Goal: Task Accomplishment & Management: Manage account settings

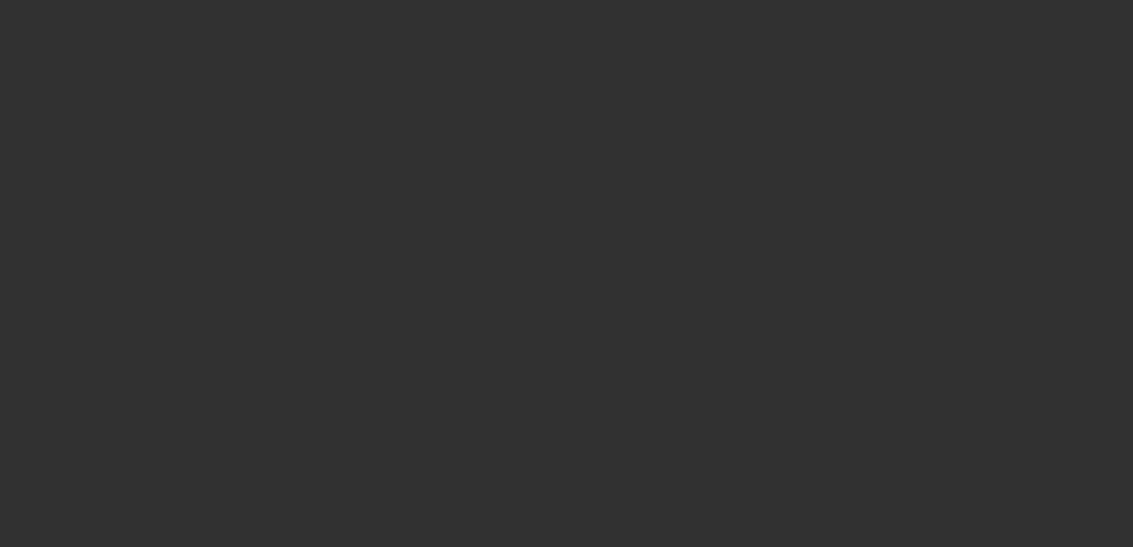
select select "3"
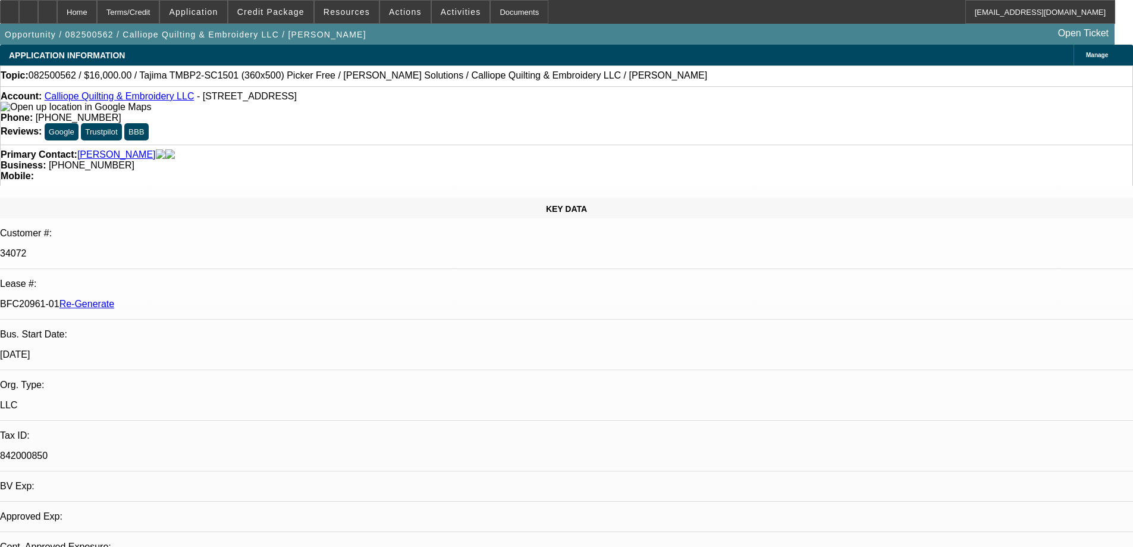
select select "0"
select select "2"
select select "0.1"
select select "4"
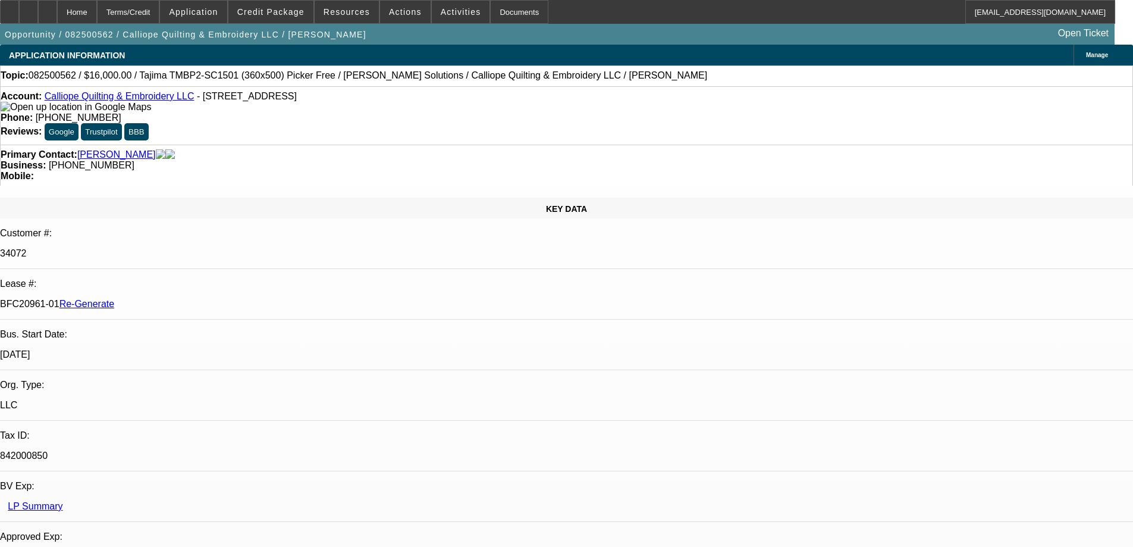
click at [354, 11] on span "Resources" at bounding box center [347, 12] width 46 height 10
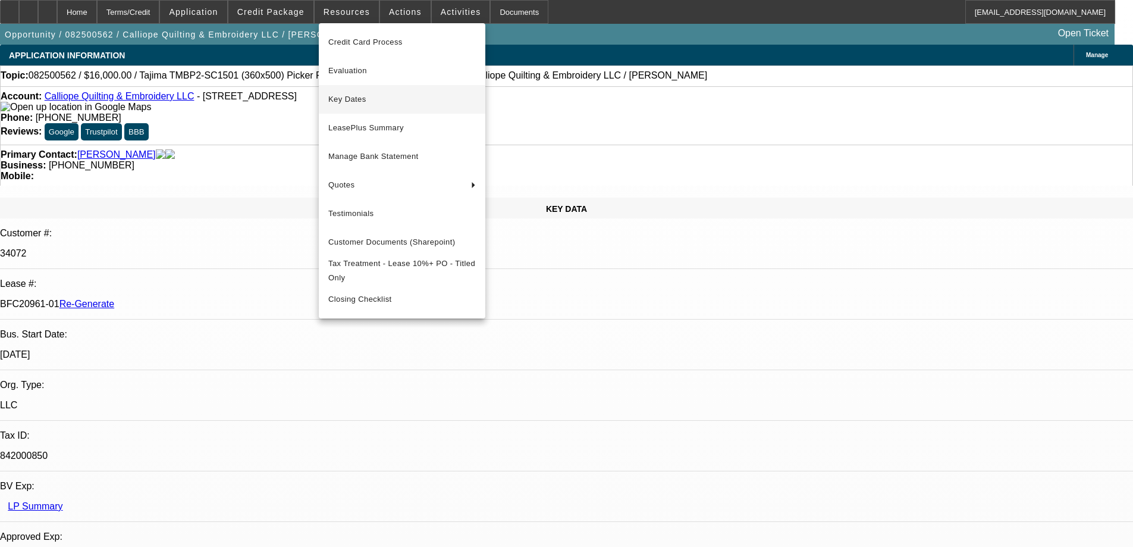
click at [351, 96] on span "Key Dates" at bounding box center [401, 99] width 147 height 14
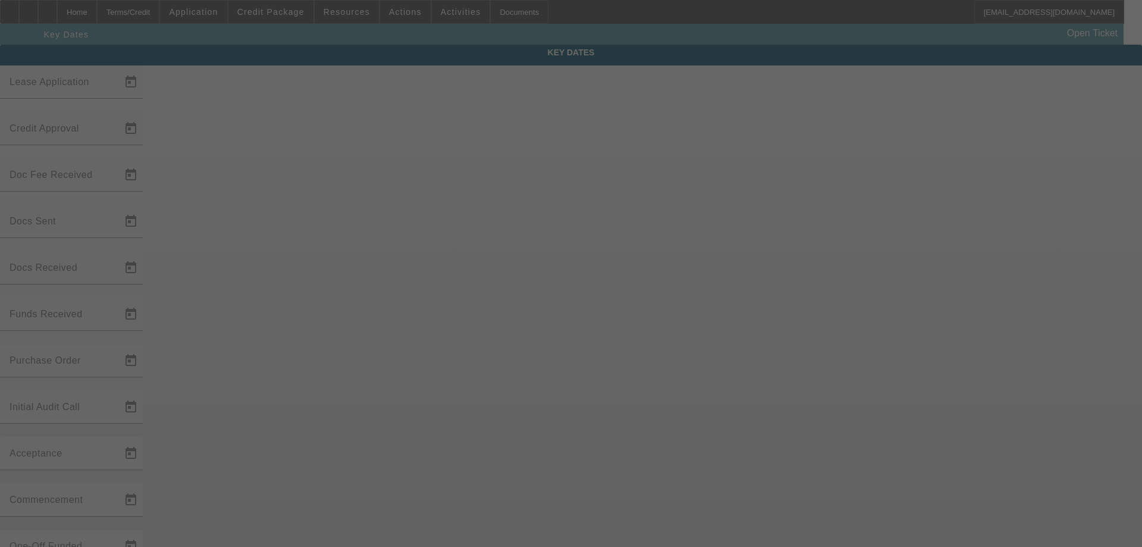
type input "[DATE]"
type input "8/22/2025"
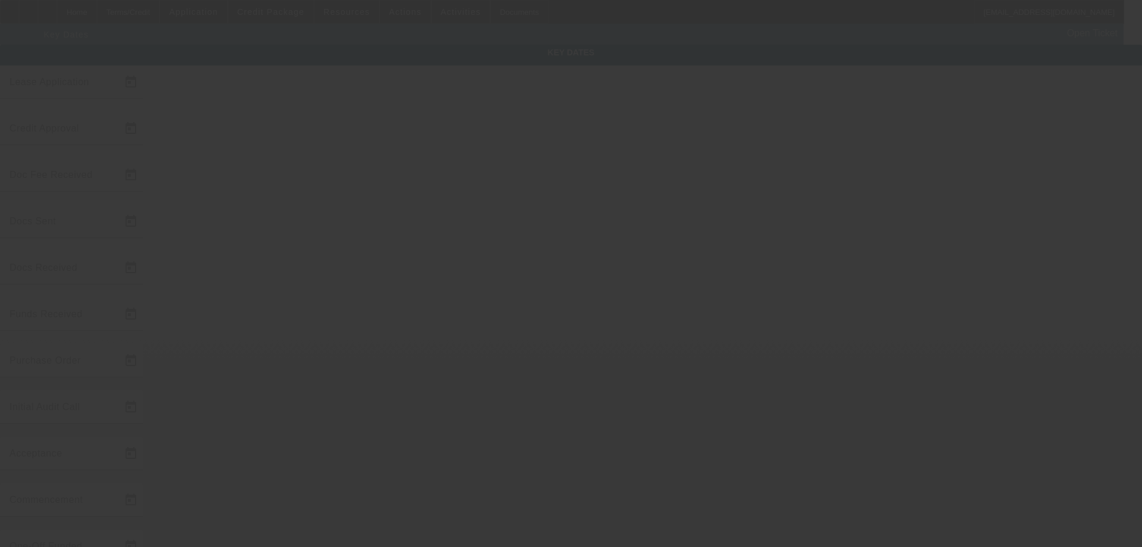
type input "[DATE]"
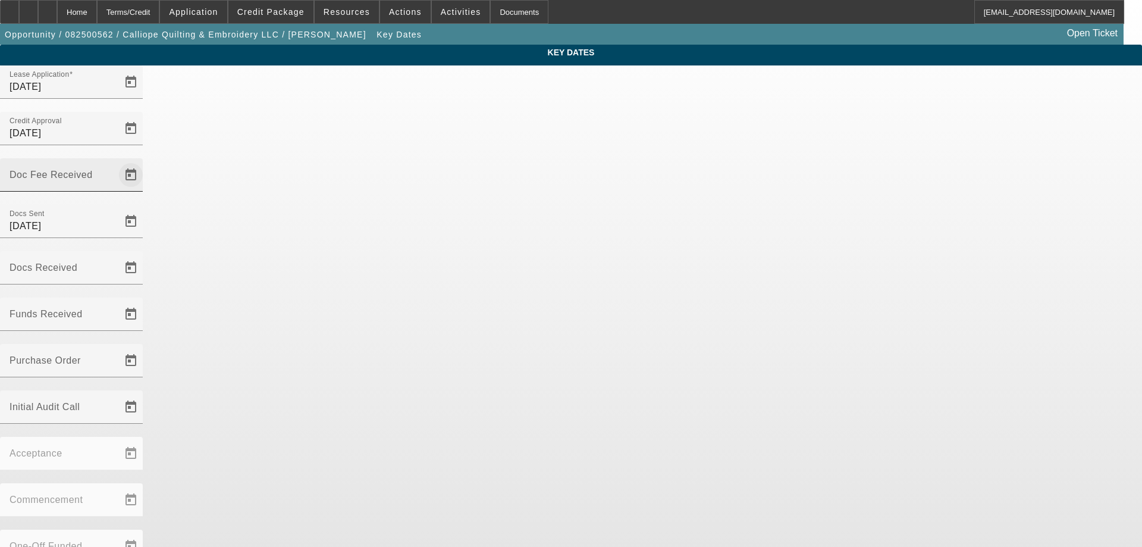
click at [145, 161] on span "Open calendar" at bounding box center [131, 175] width 29 height 29
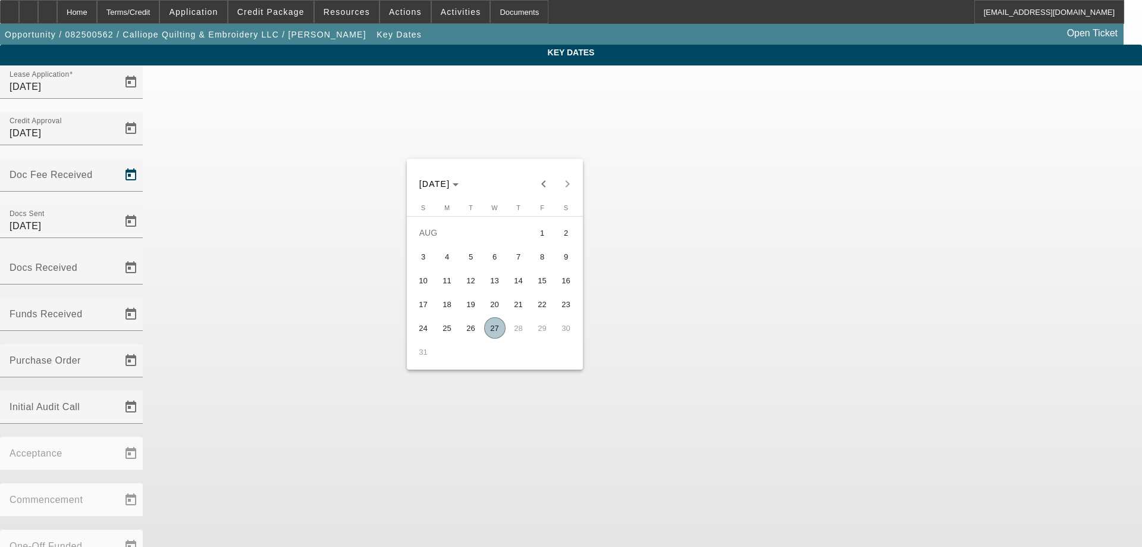
click at [447, 332] on span "25" at bounding box center [447, 327] width 21 height 21
type input "[DATE]"
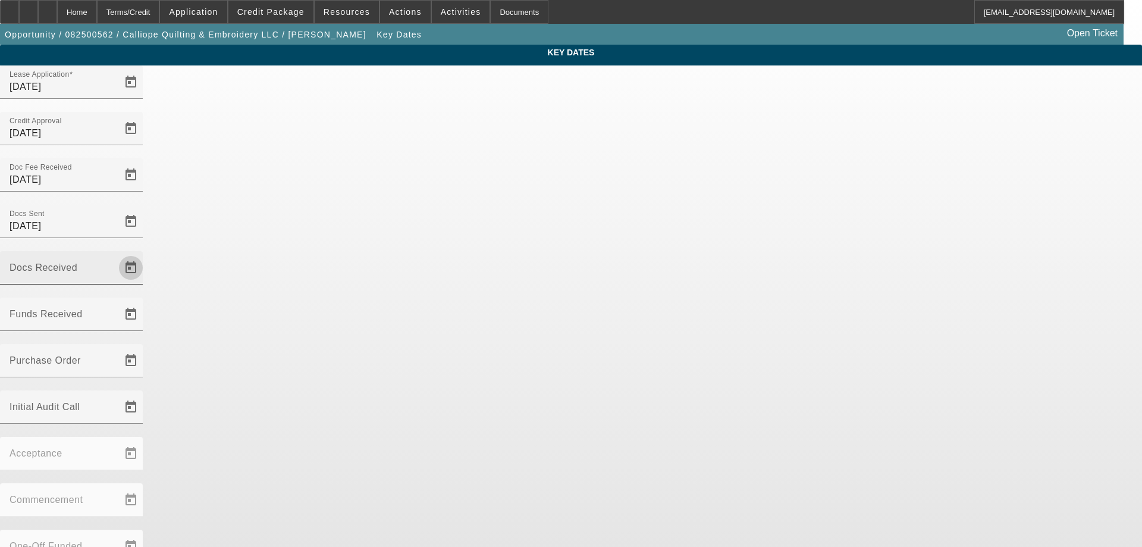
click at [145, 253] on span "Open calendar" at bounding box center [131, 267] width 29 height 29
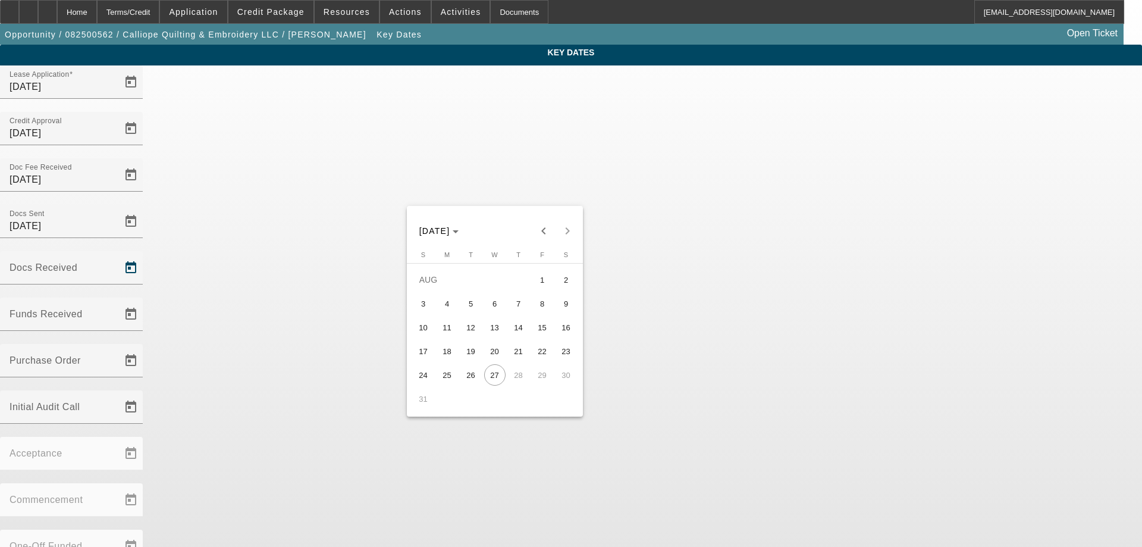
click at [475, 385] on span "26" at bounding box center [470, 374] width 21 height 21
type input "8/26/2025"
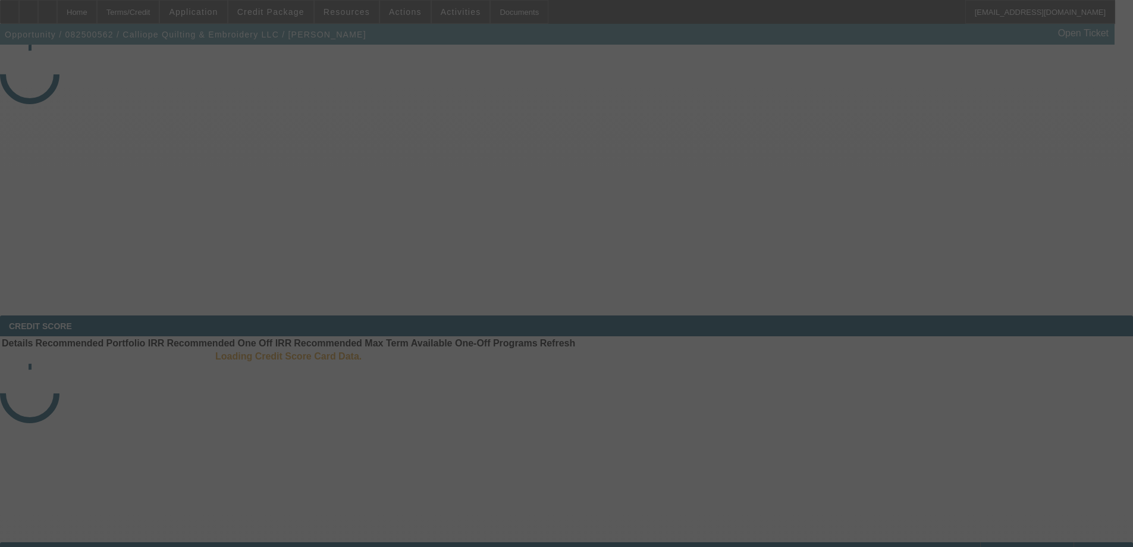
select select "3"
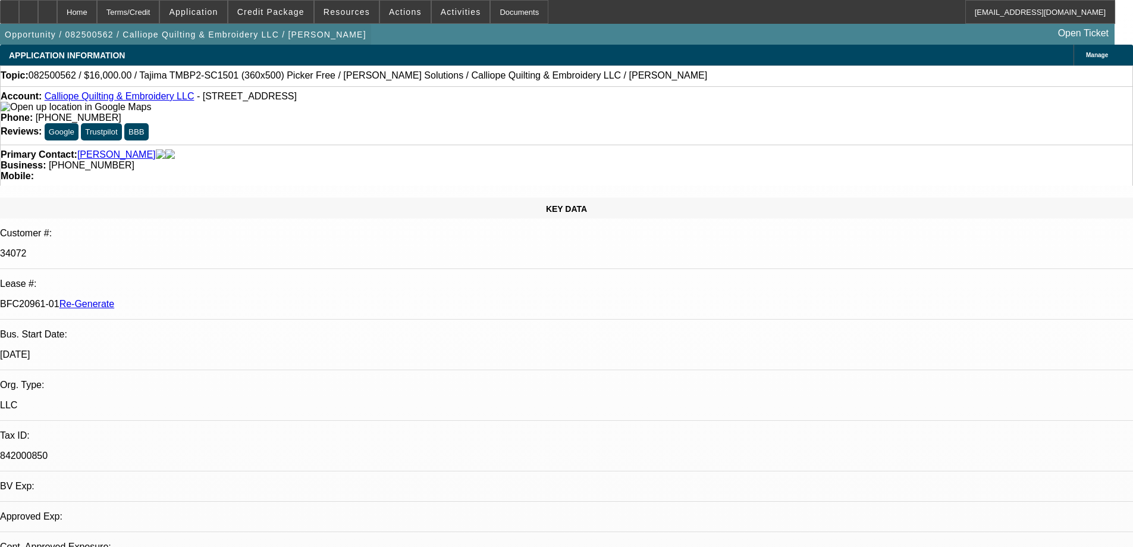
select select "0"
select select "2"
select select "0.1"
select select "4"
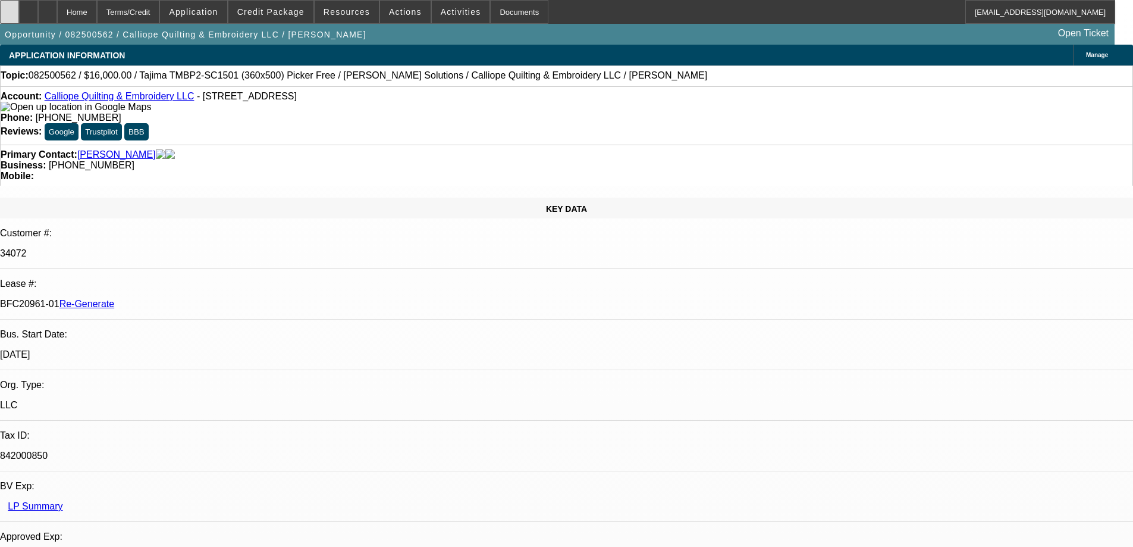
click at [18, 8] on div at bounding box center [9, 12] width 19 height 24
click at [504, 14] on div "Documents" at bounding box center [519, 12] width 58 height 24
click at [511, 12] on div "Documents" at bounding box center [519, 12] width 58 height 24
click at [455, 15] on span "Activities" at bounding box center [461, 12] width 40 height 10
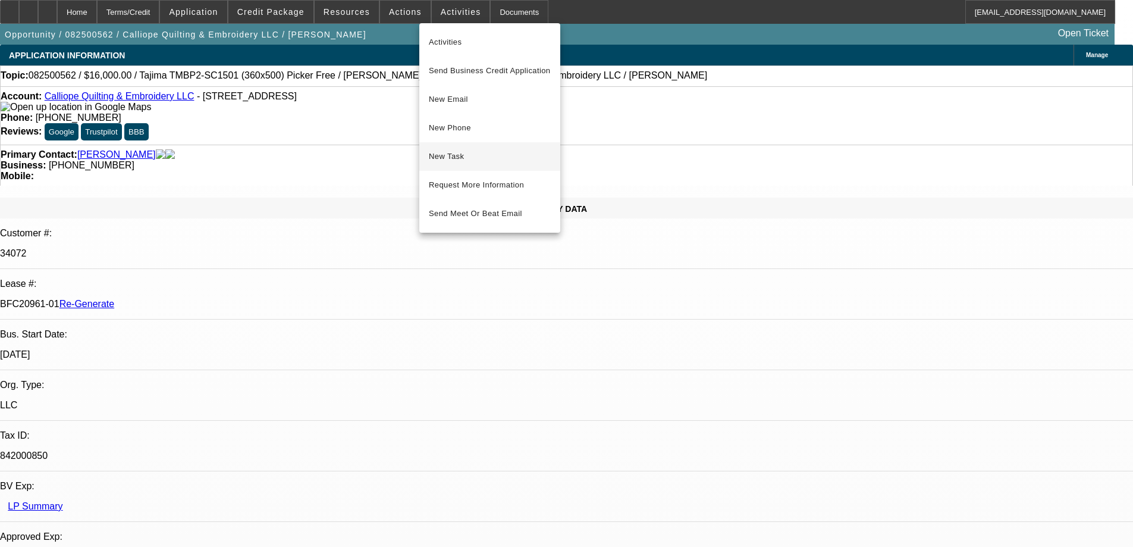
click at [452, 159] on span "New Task" at bounding box center [490, 156] width 122 height 14
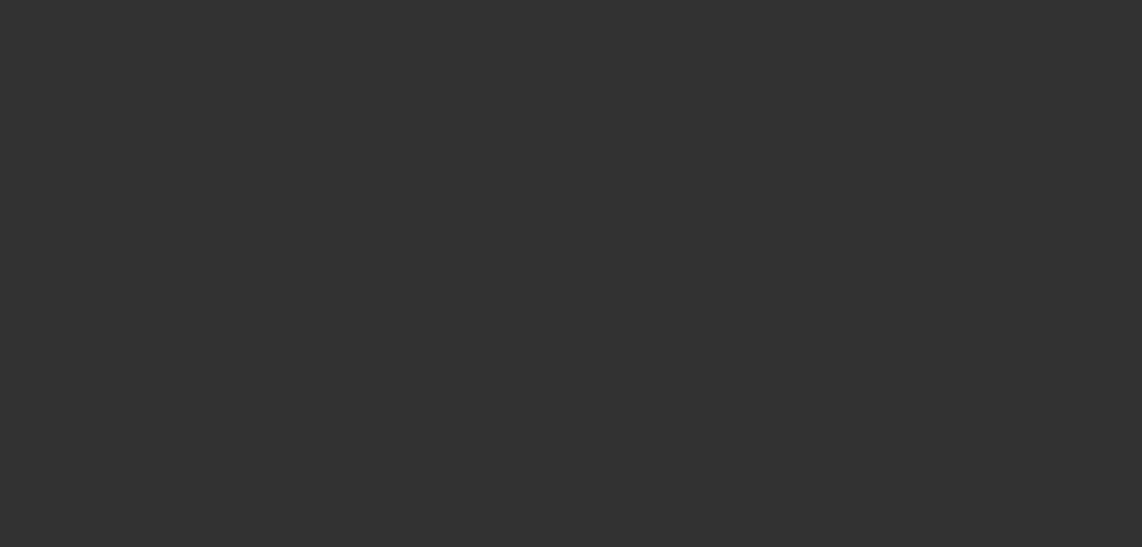
select select "4"
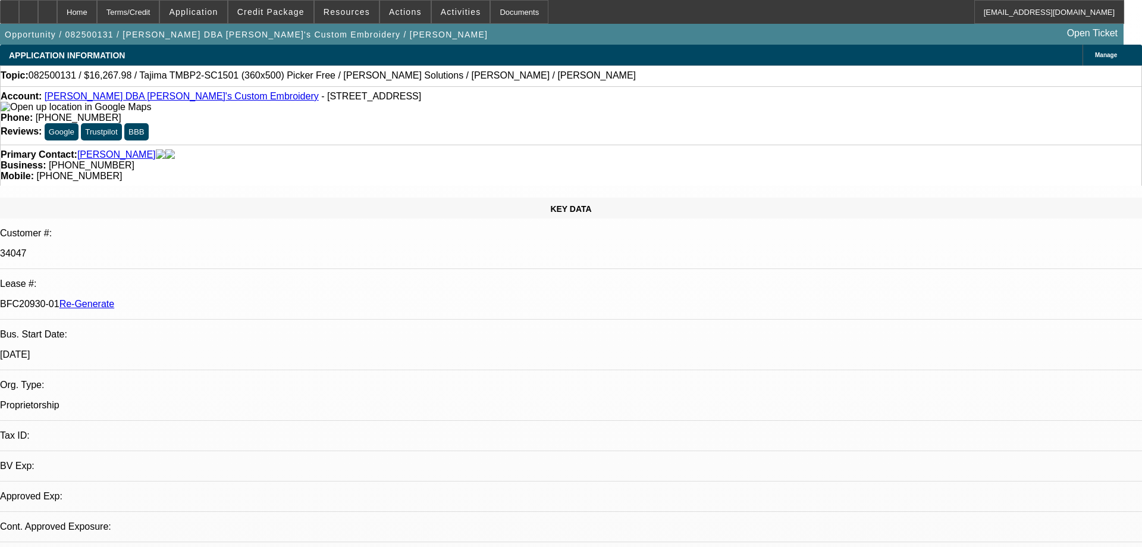
select select "0"
select select "2"
select select "0"
select select "6"
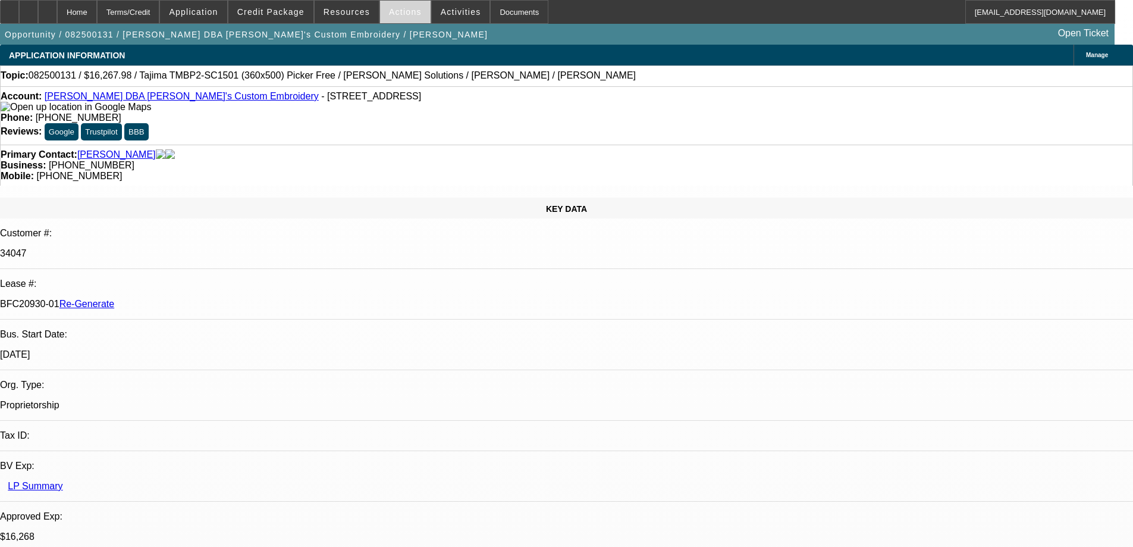
click at [389, 14] on span "Actions" at bounding box center [405, 12] width 33 height 10
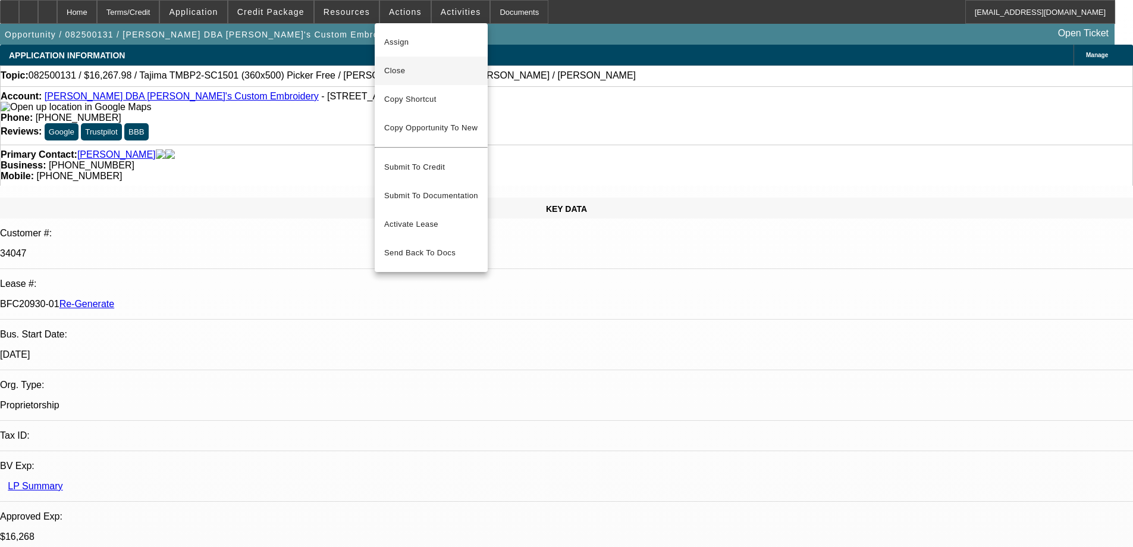
click at [394, 72] on span "Close" at bounding box center [431, 71] width 94 height 14
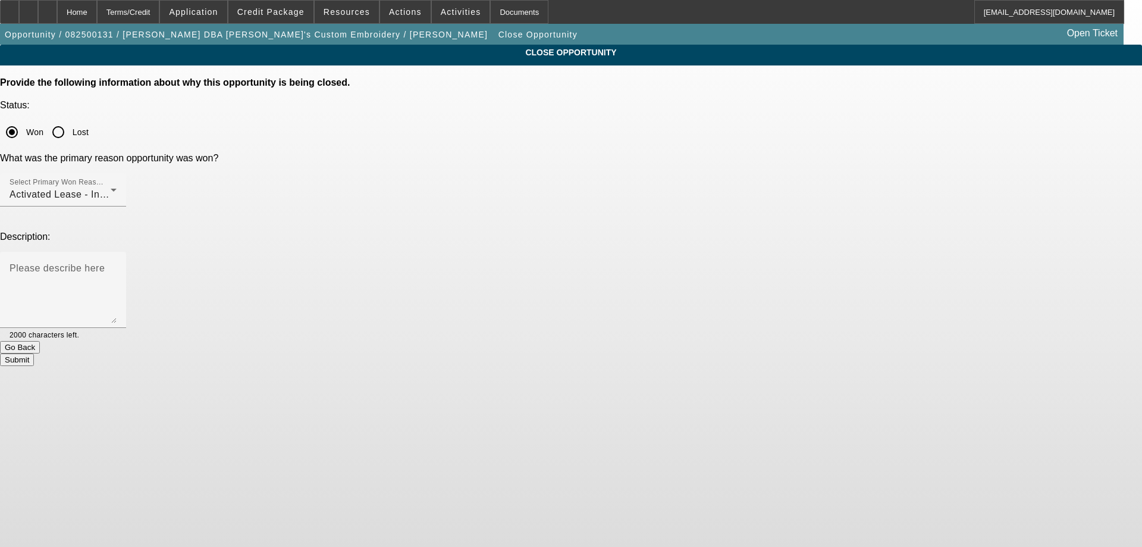
click at [34, 353] on button "Submit" at bounding box center [17, 359] width 34 height 12
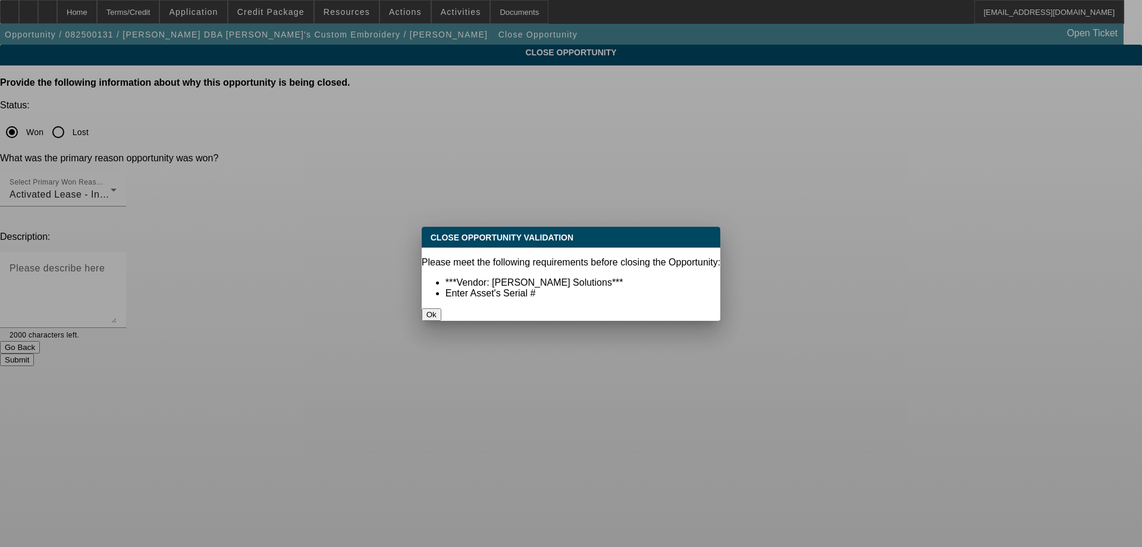
click at [441, 308] on button "Ok" at bounding box center [432, 314] width 20 height 12
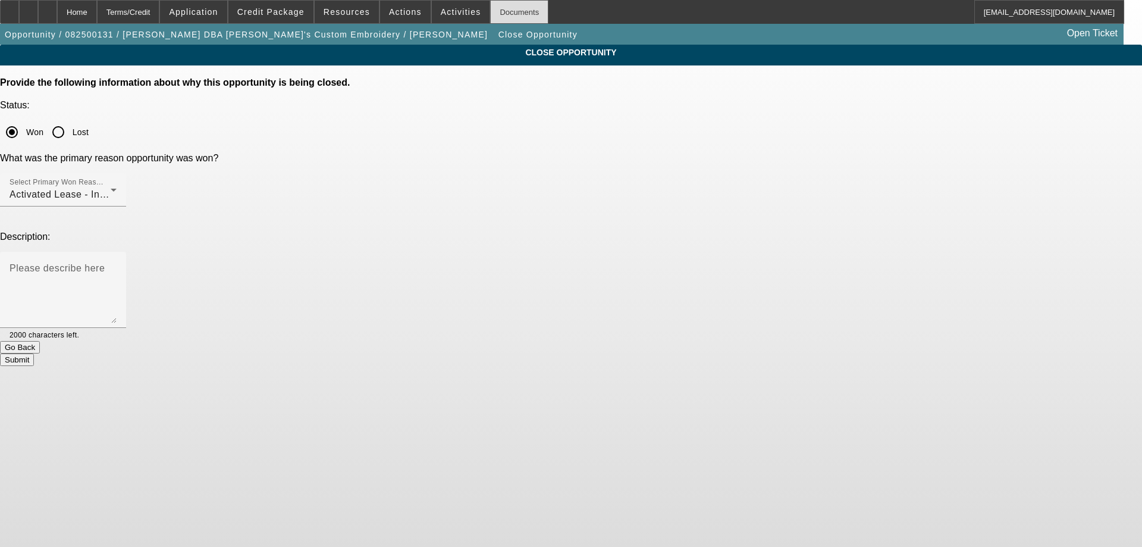
click at [504, 11] on div "Documents" at bounding box center [519, 12] width 58 height 24
click at [1087, 177] on app-close-opportunity "CLOSE OPPORTUNITY Provide the following information about why this opportunity …" at bounding box center [571, 205] width 1142 height 321
click at [34, 353] on button "Submit" at bounding box center [17, 359] width 34 height 12
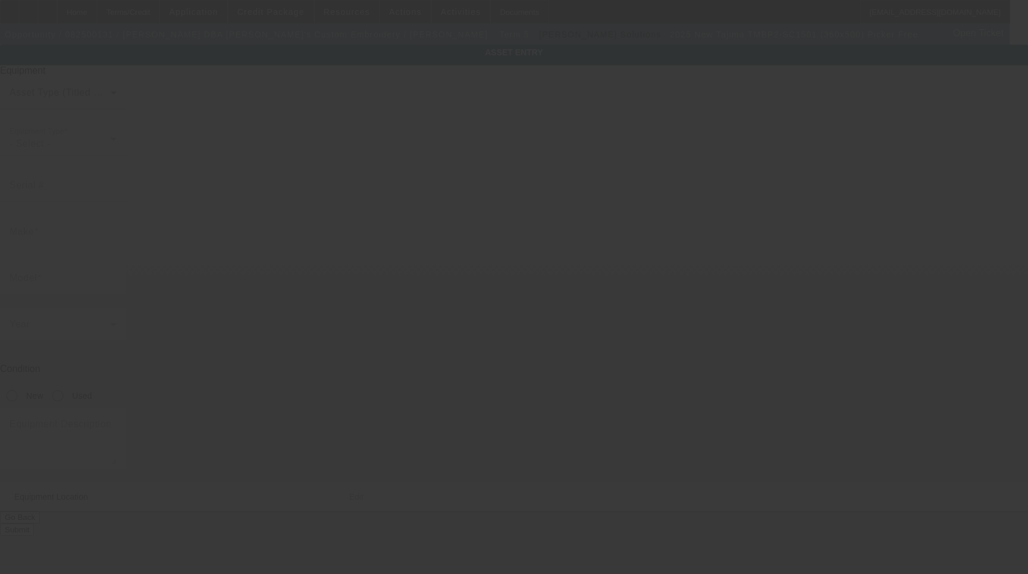
type input "Tajima"
type input "TMBP2-SC1501 (360x500) Picker Free"
radio input "true"
type textarea "15 Needle Single Head Embroidery Machine Includes: Stand, Supply Kit, Cap Drive…"
type input "110 Public Sq"
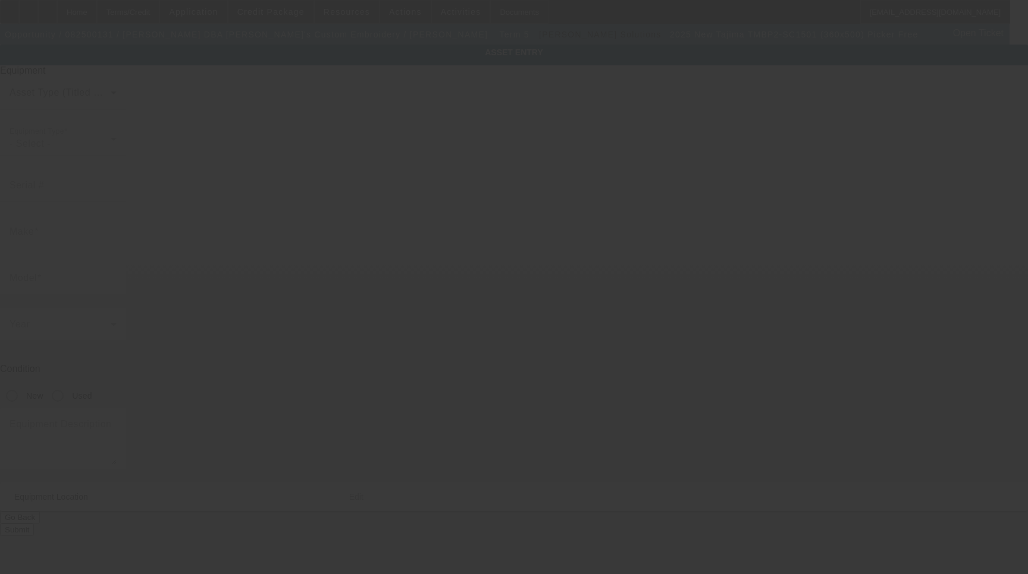
type input "Somerset"
type input "43783"
type input "Perry"
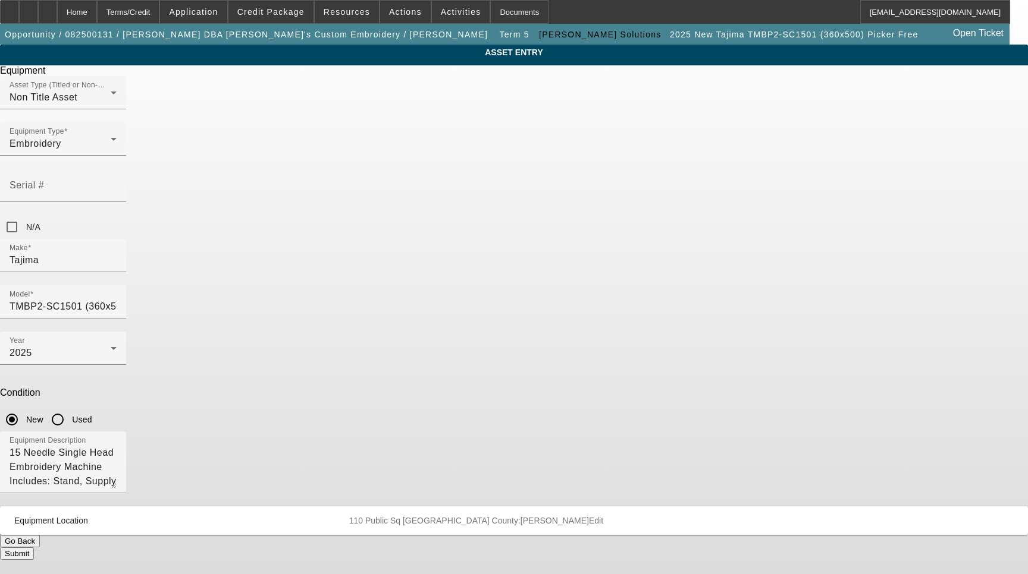
click at [102, 351] on app-asset-collateral-manage "ASSET ENTRY Delete asset Equipment Asset Type (Titled or Non-Titled) Non Title …" at bounding box center [514, 303] width 1028 height 516
click at [117, 183] on input "Serial #" at bounding box center [63, 190] width 107 height 14
type input "E5F02175"
click at [34, 548] on button "Submit" at bounding box center [17, 554] width 34 height 12
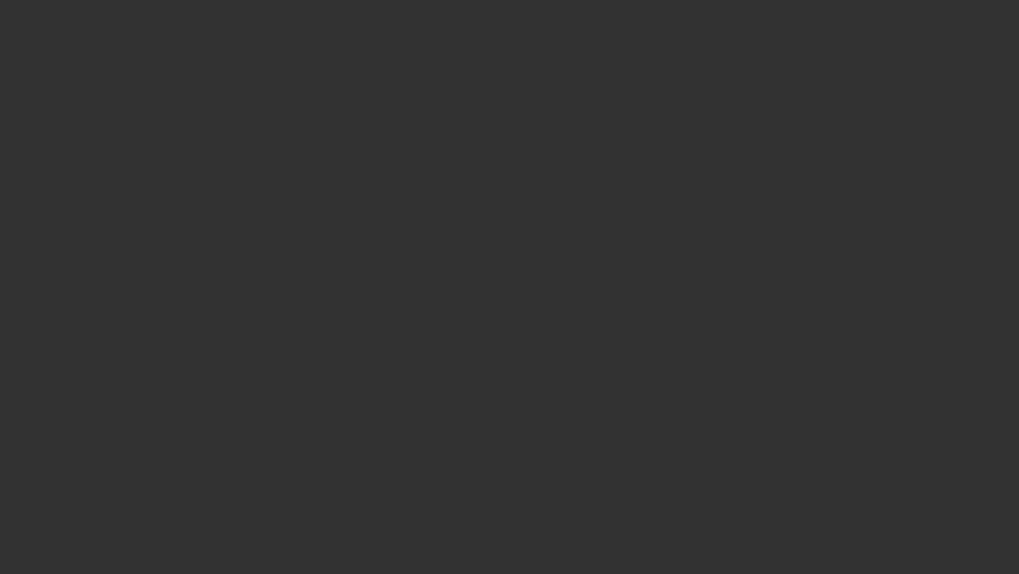
select select "4"
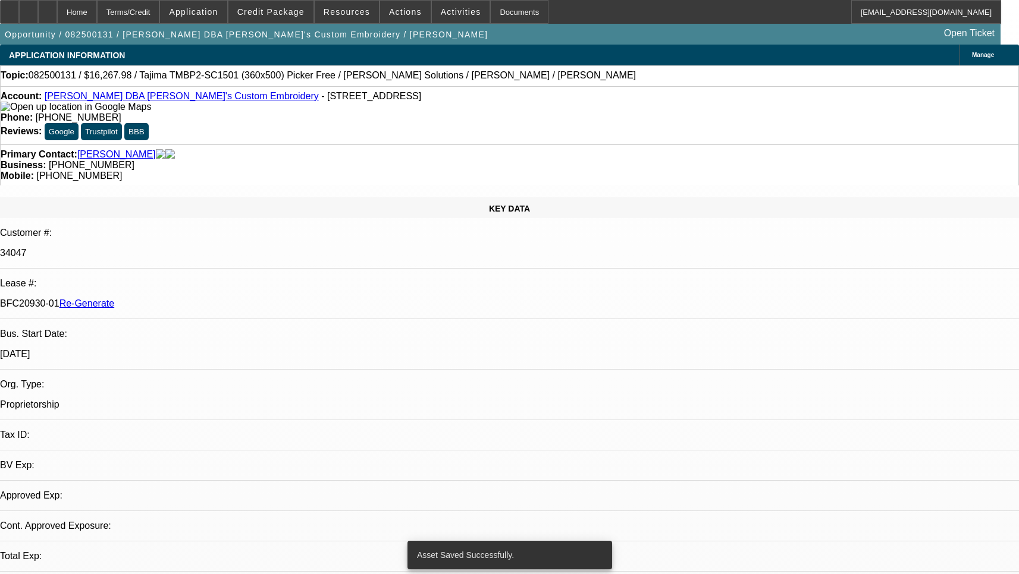
select select "0"
select select "2"
select select "0"
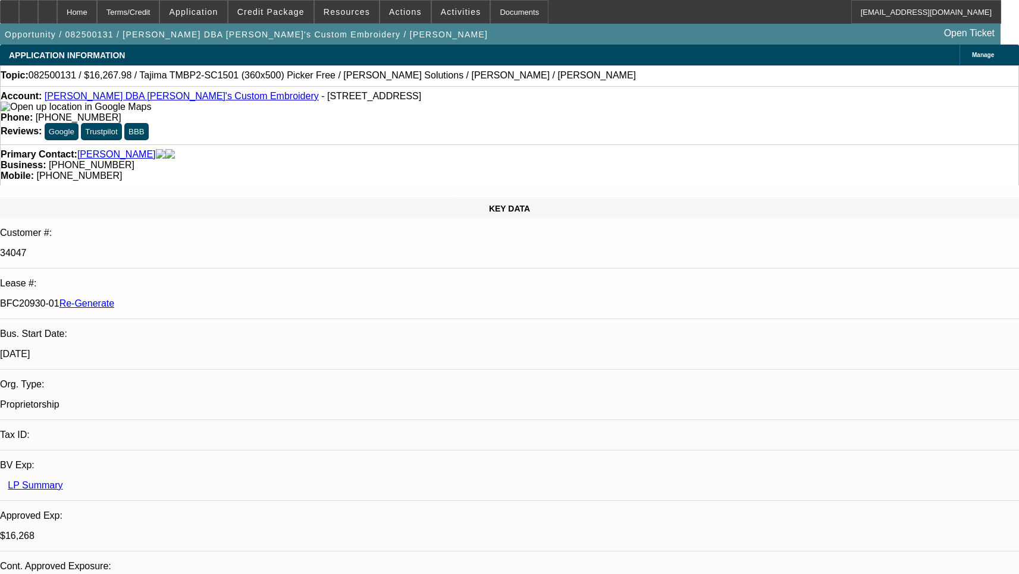
select select "1"
select select "2"
select select "6"
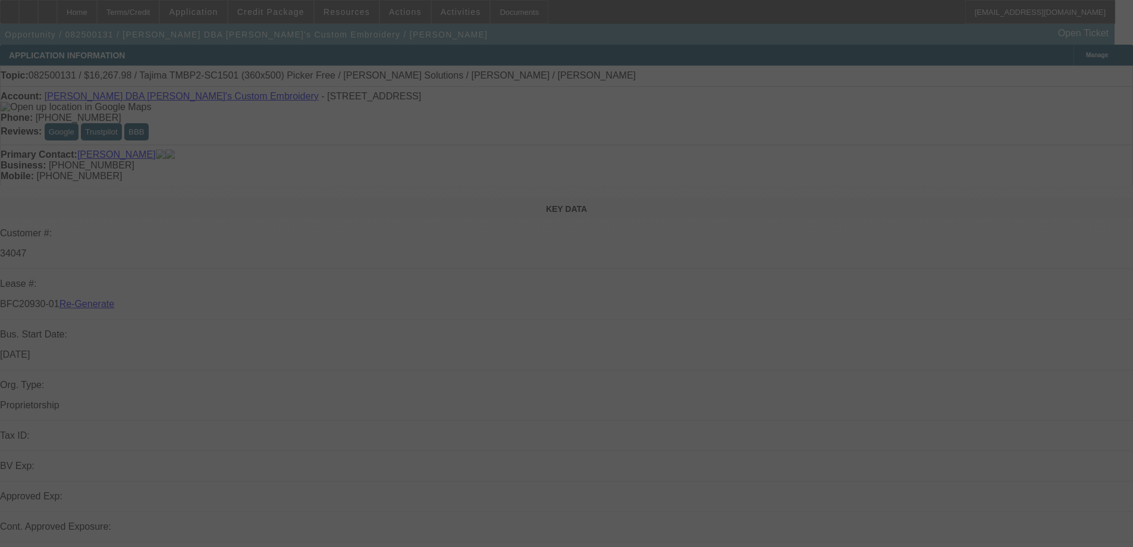
select select "4"
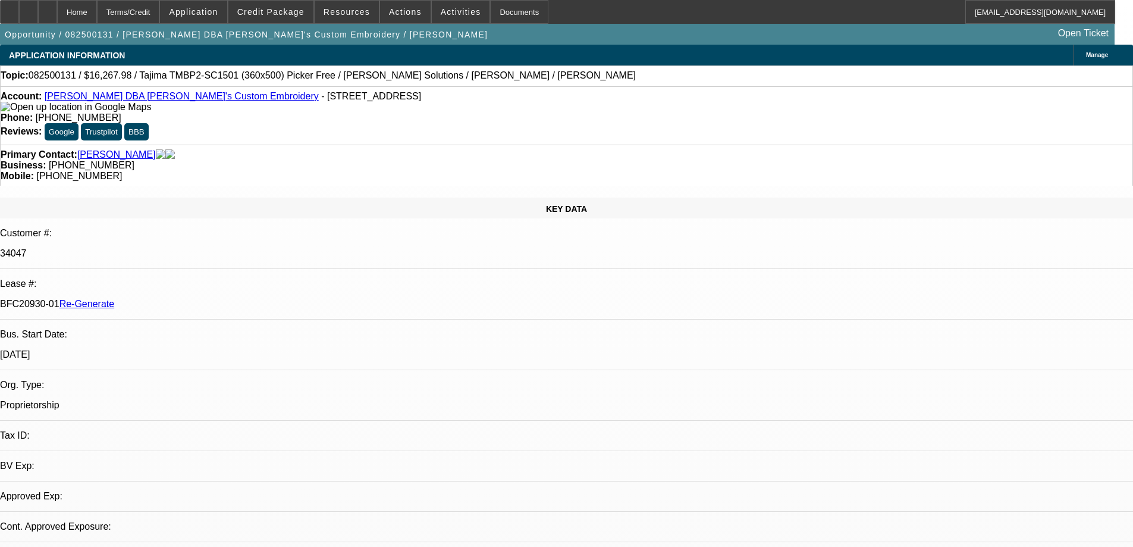
select select "0"
select select "2"
select select "0"
select select "1"
select select "6"
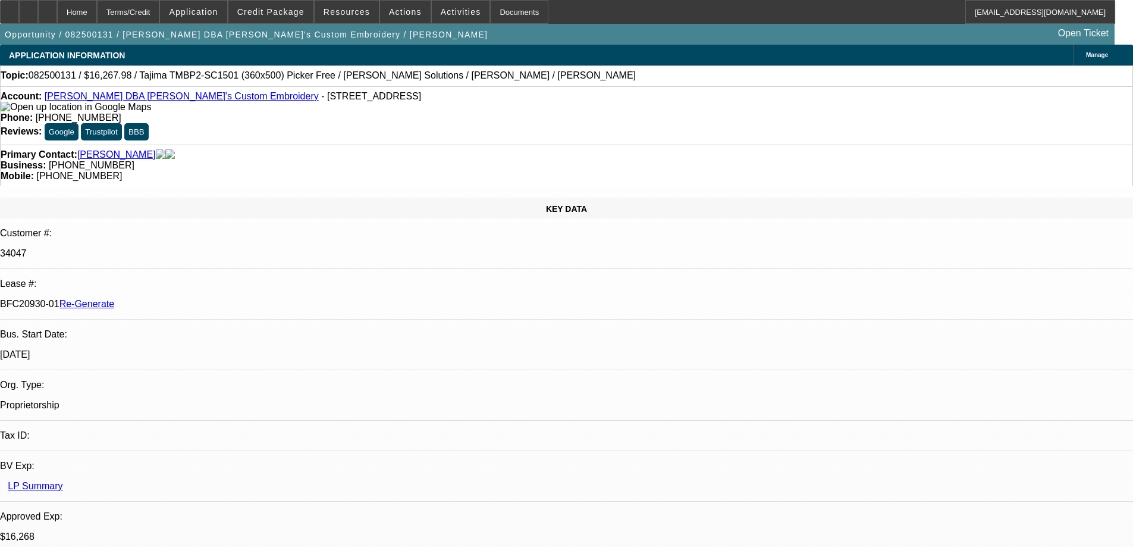
select select "2"
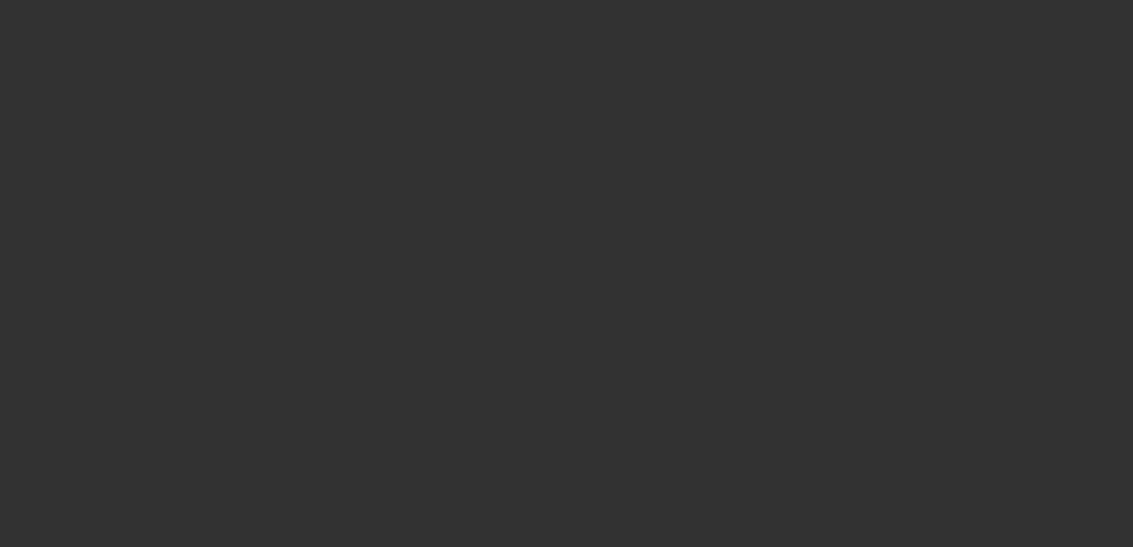
select select "4"
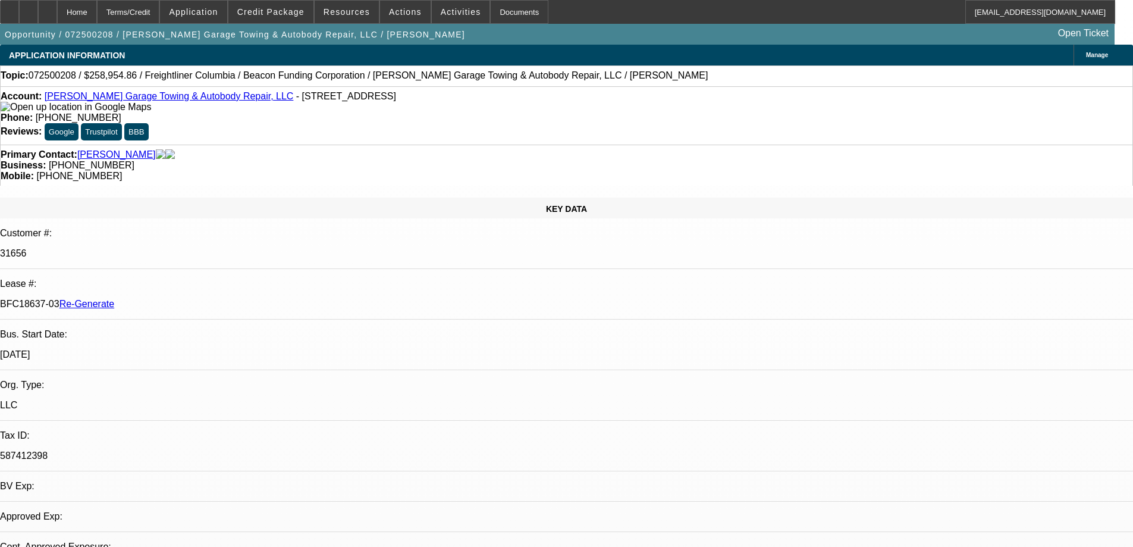
select select "0"
select select "2"
select select "0"
select select "6"
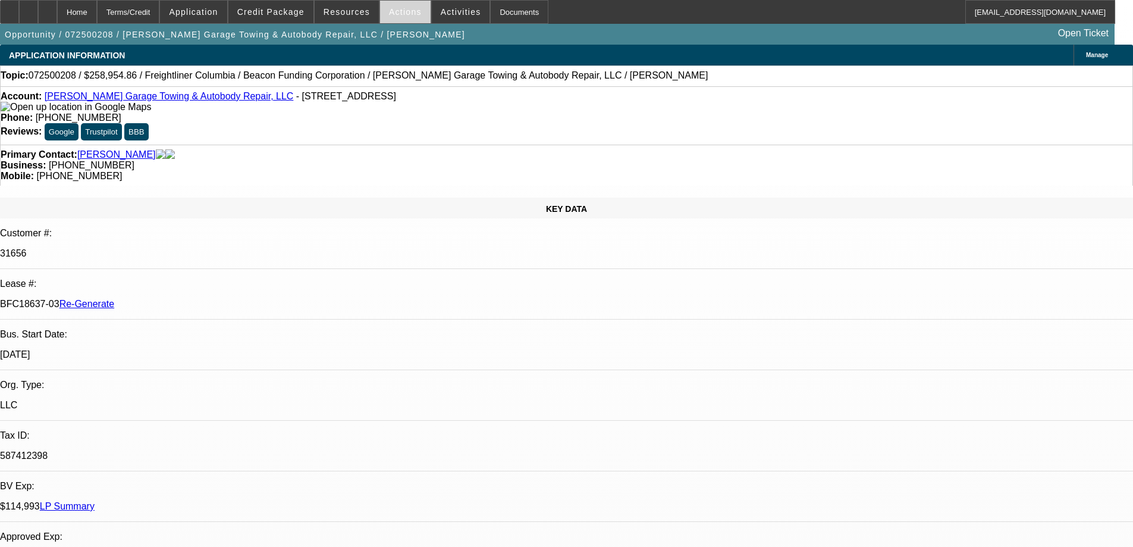
click at [403, 13] on span "Actions" at bounding box center [405, 12] width 33 height 10
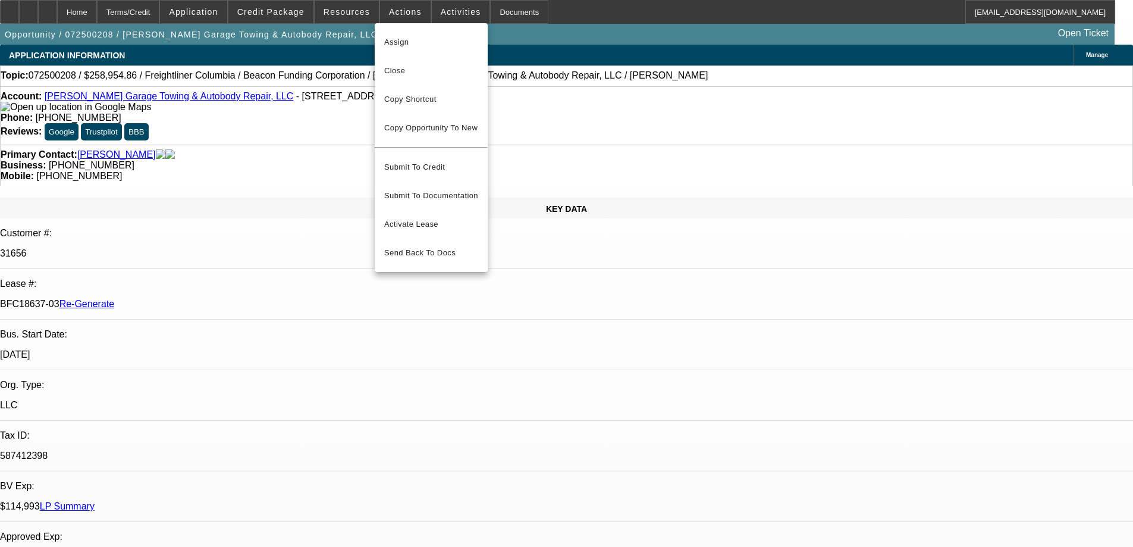
click at [410, 67] on span "Close" at bounding box center [431, 71] width 94 height 14
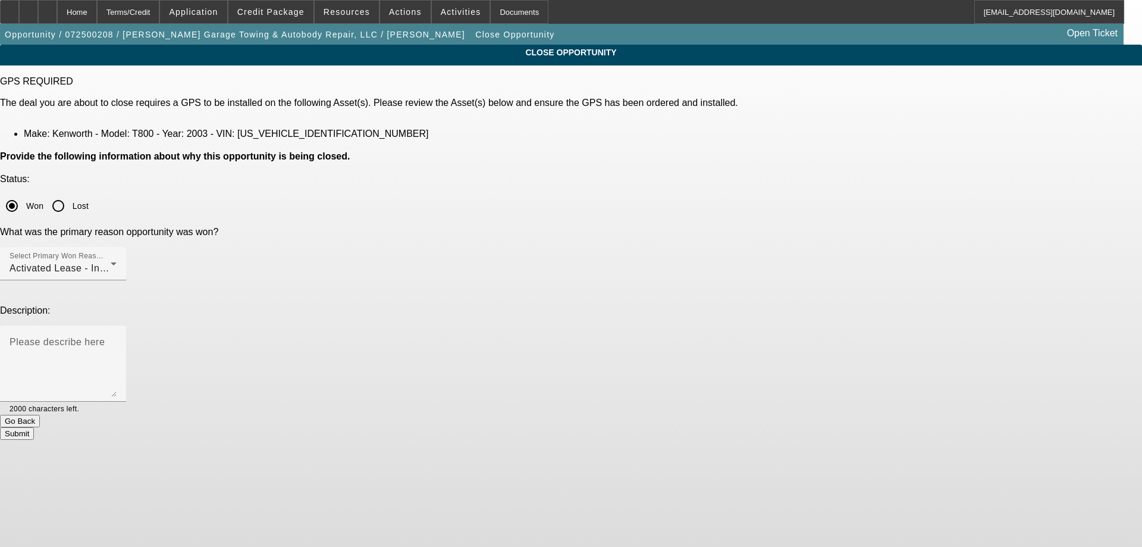
click at [34, 427] on button "Submit" at bounding box center [17, 433] width 34 height 12
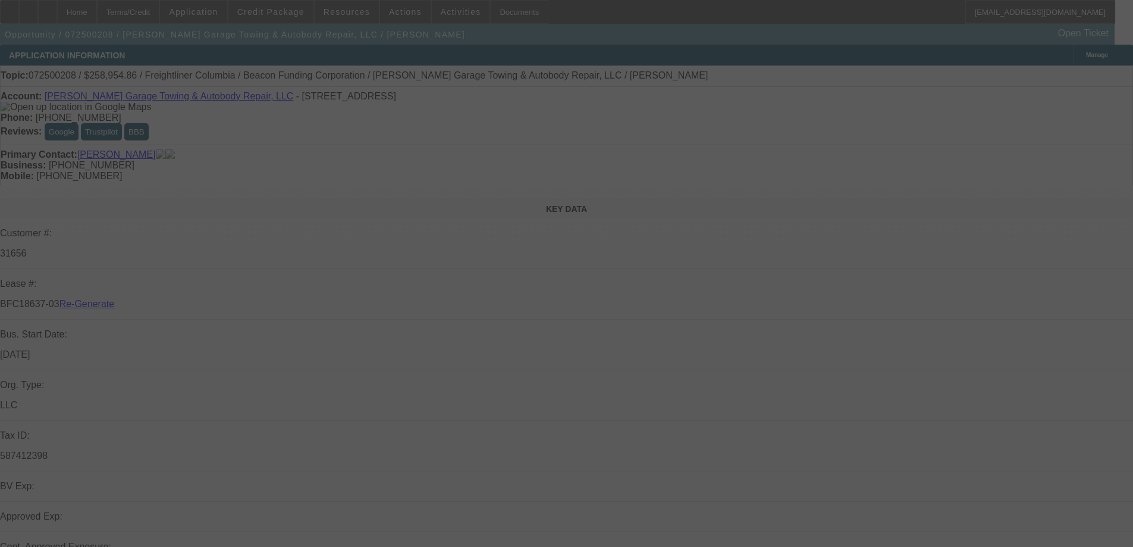
select select "4"
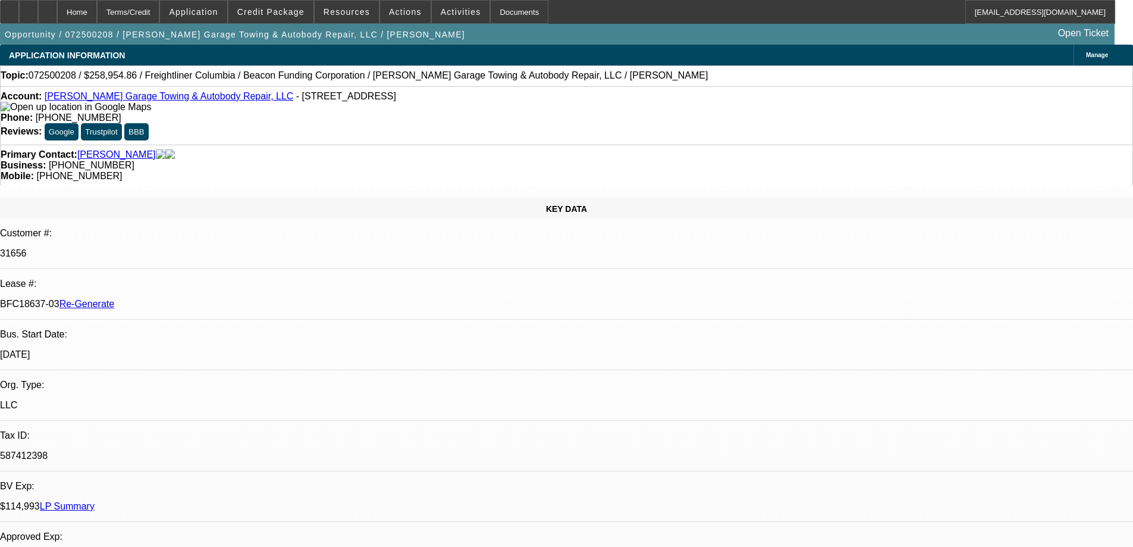
select select "0"
select select "1"
select select "2"
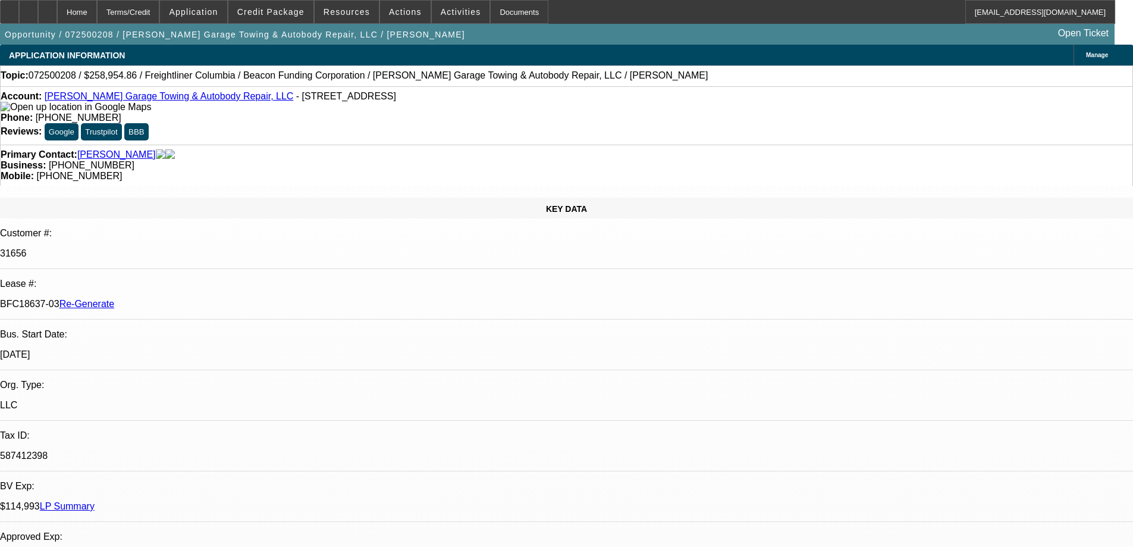
select select "6"
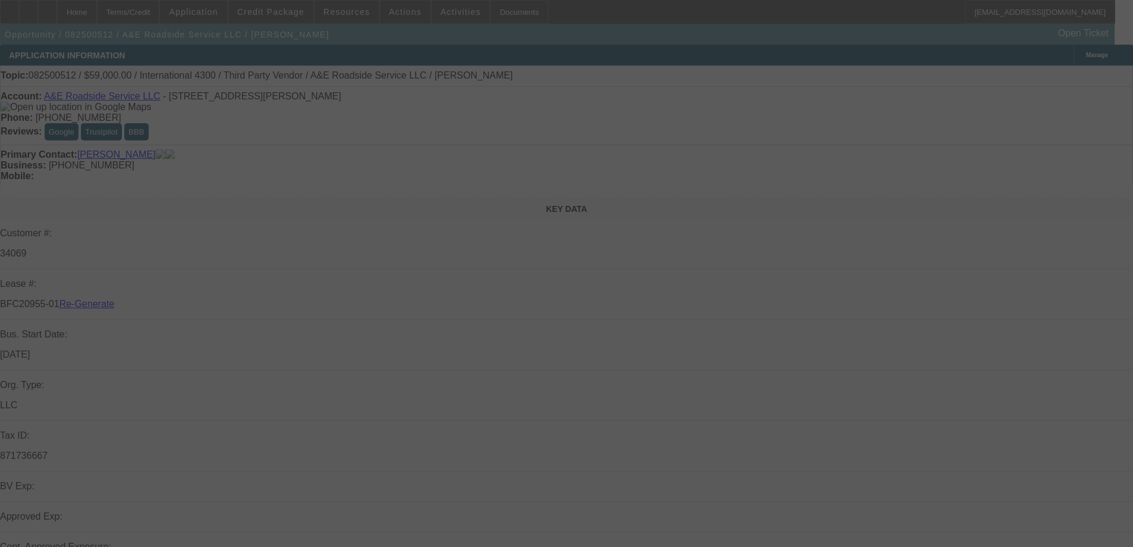
select select "4"
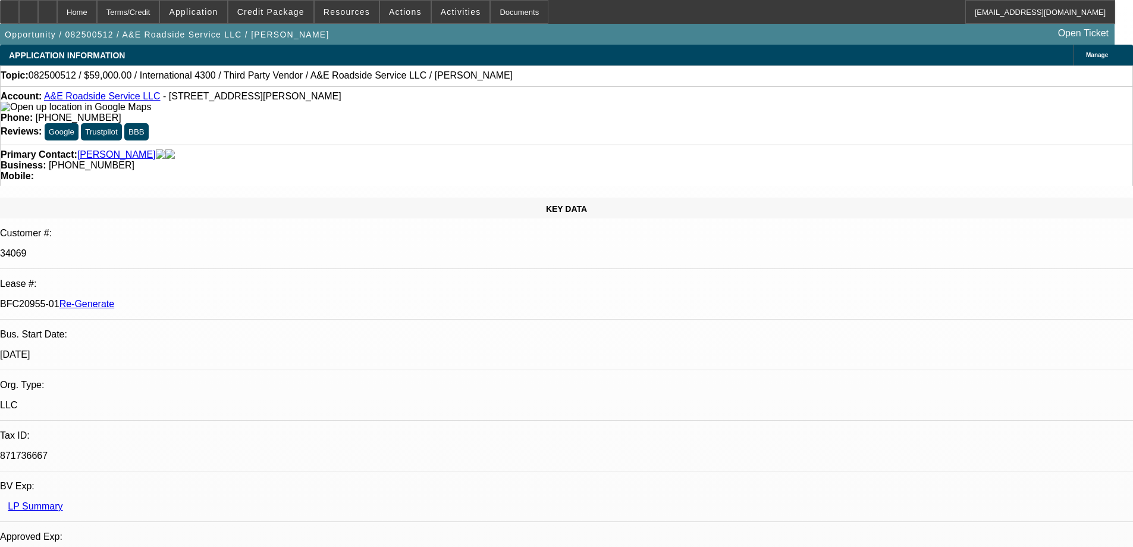
select select "0"
select select "0.1"
select select "1"
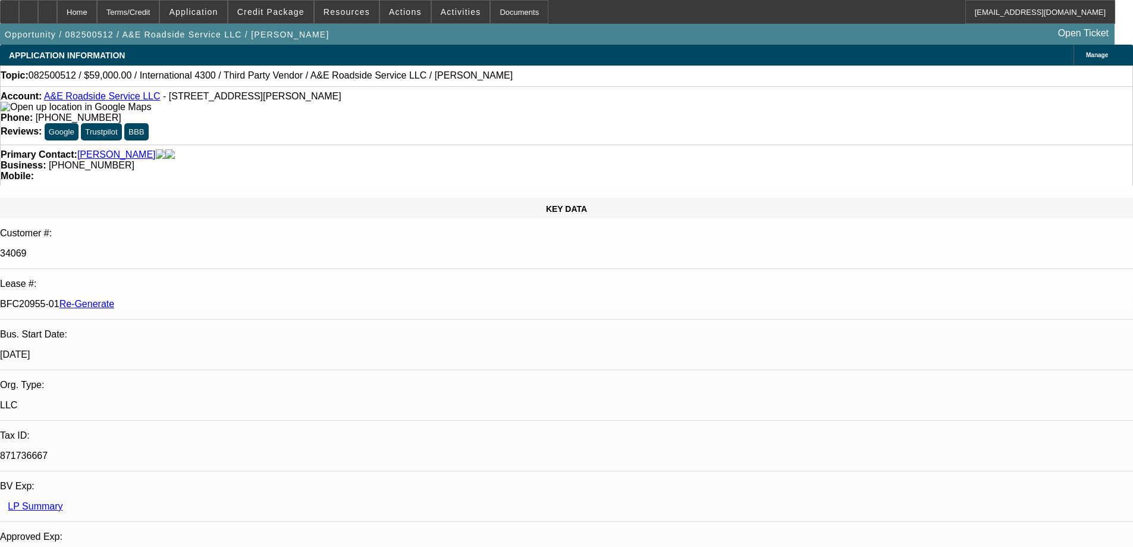
select select "4"
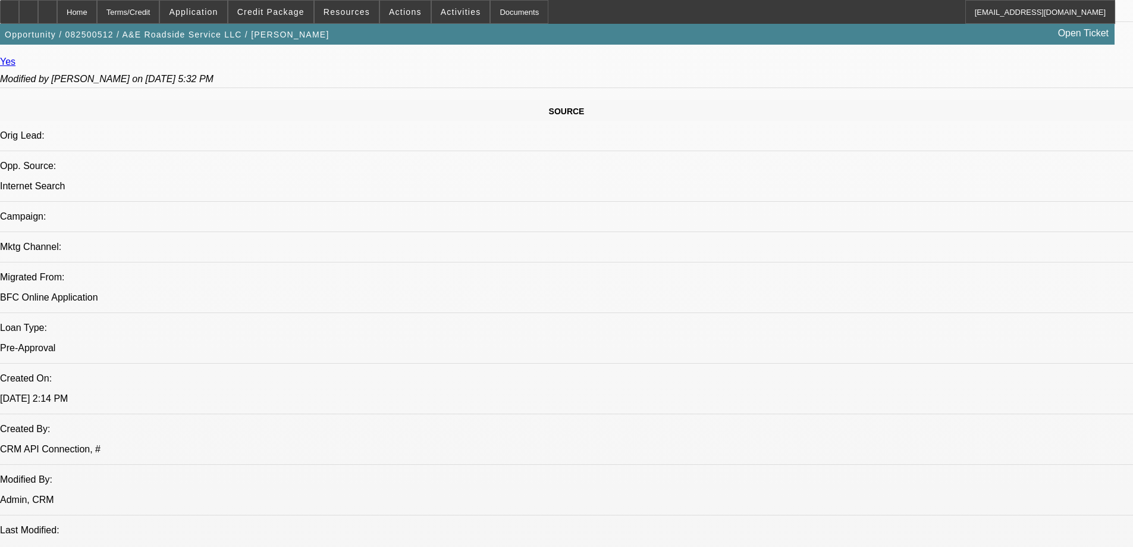
scroll to position [833, 0]
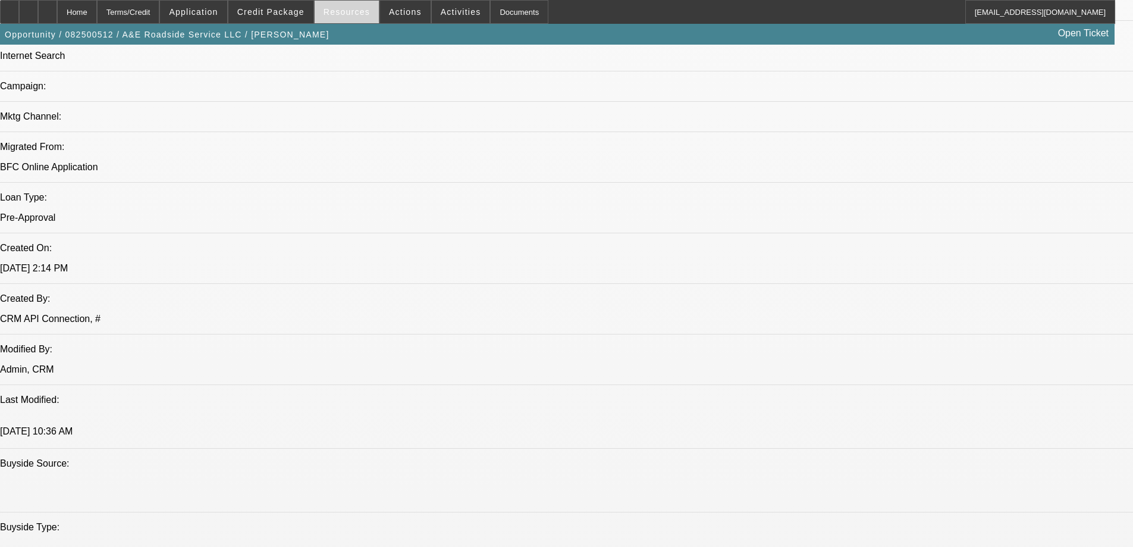
click at [331, 15] on span "Resources" at bounding box center [347, 12] width 46 height 10
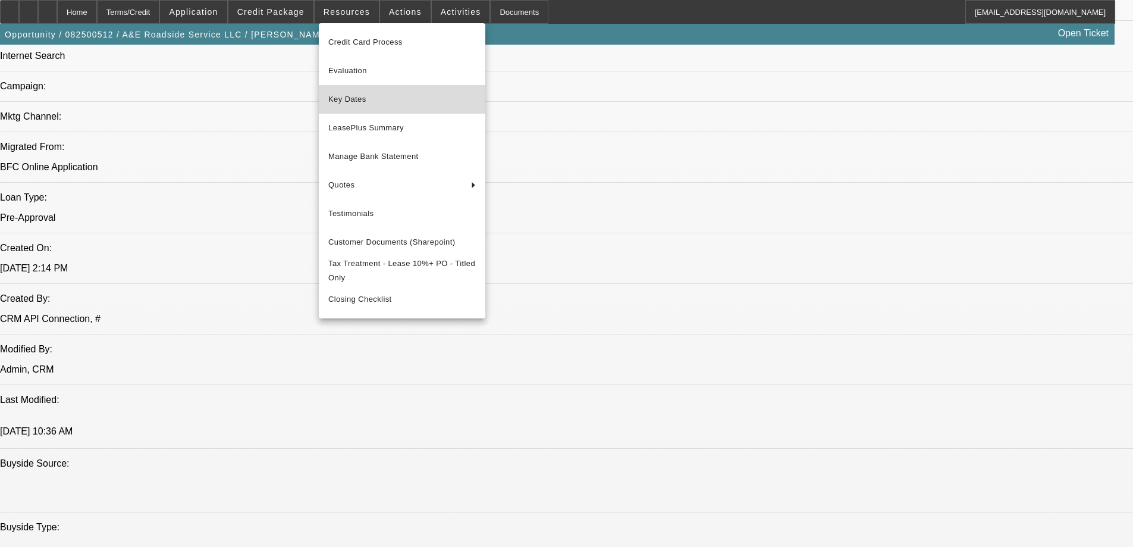
click at [357, 97] on span "Key Dates" at bounding box center [401, 99] width 147 height 14
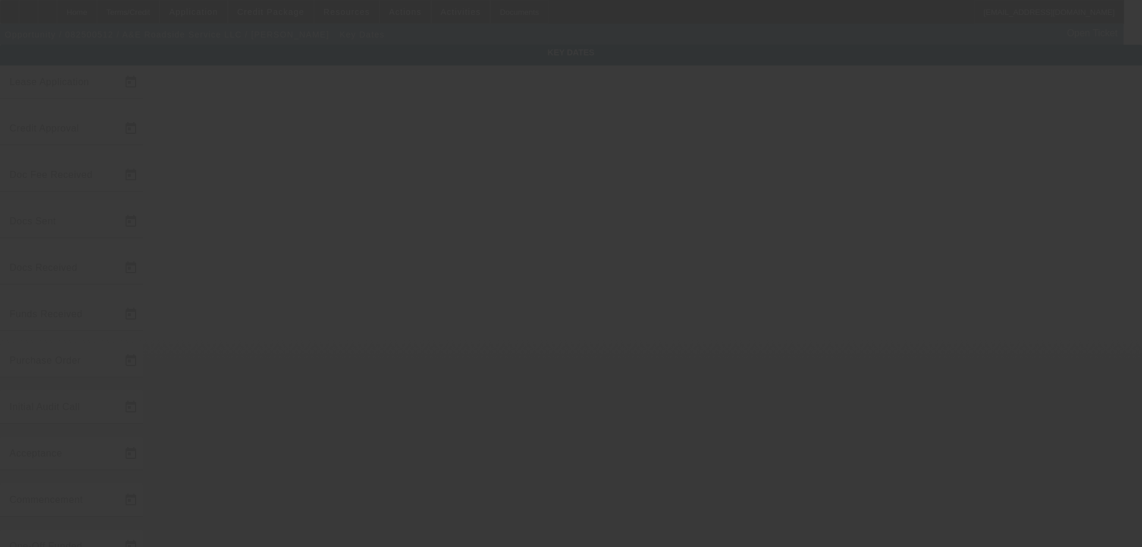
type input "8/19/2025"
type input "8/21/2025"
type input "8/25/2025"
type input "8/22/2025"
type input "8/25/2025"
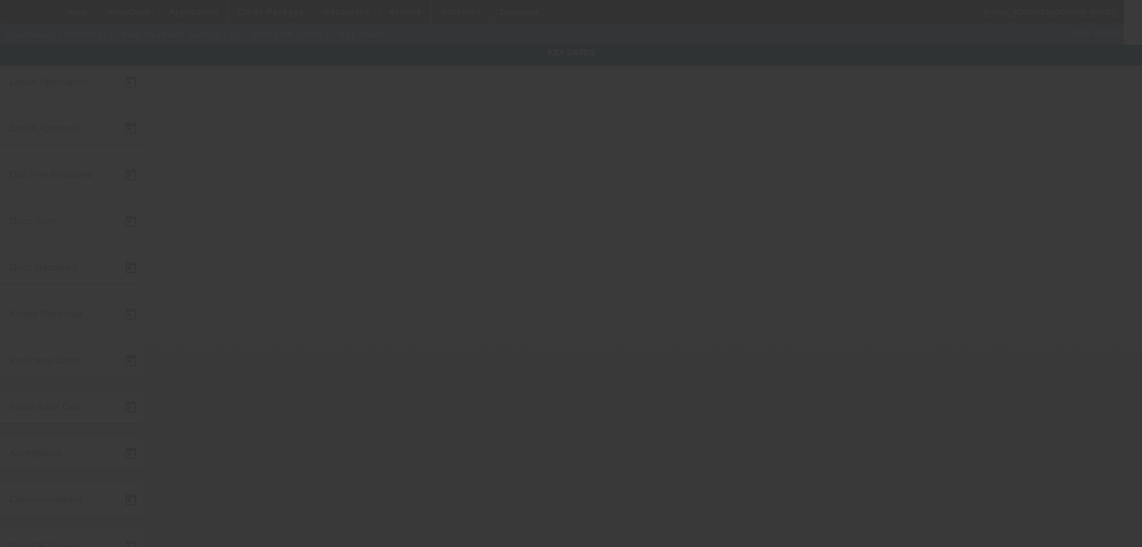
type input "8/25/2025"
type input "8/26/2025"
type input "[DATE]"
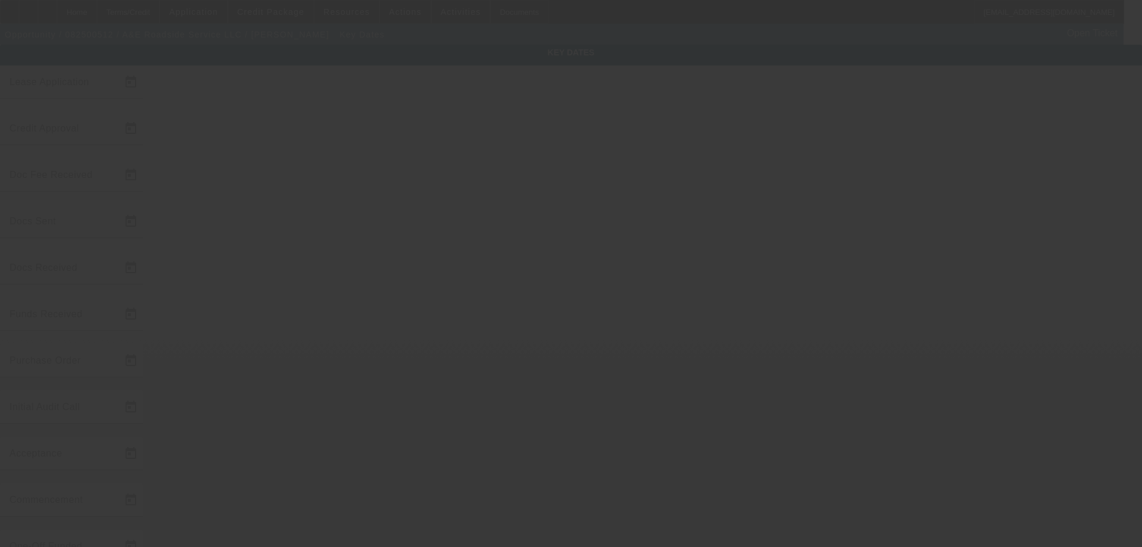
type input "[DATE]"
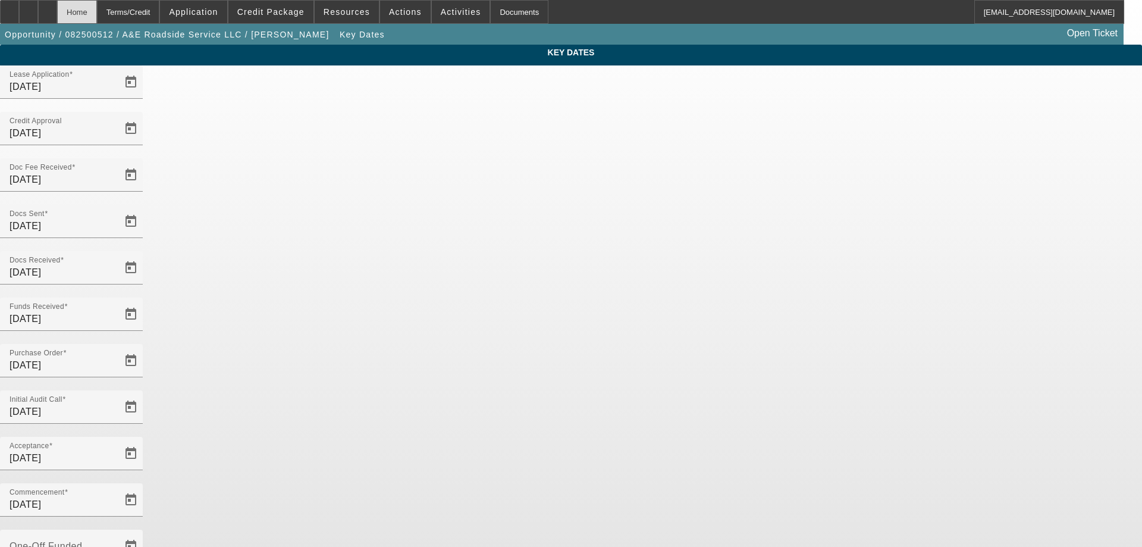
click at [97, 20] on div "Home" at bounding box center [77, 12] width 40 height 24
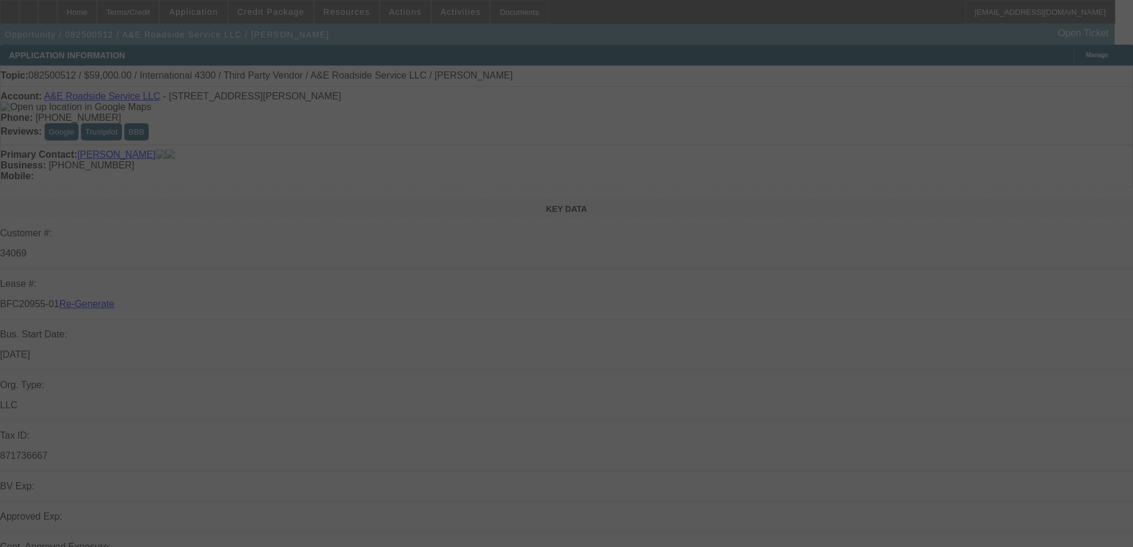
select select "4"
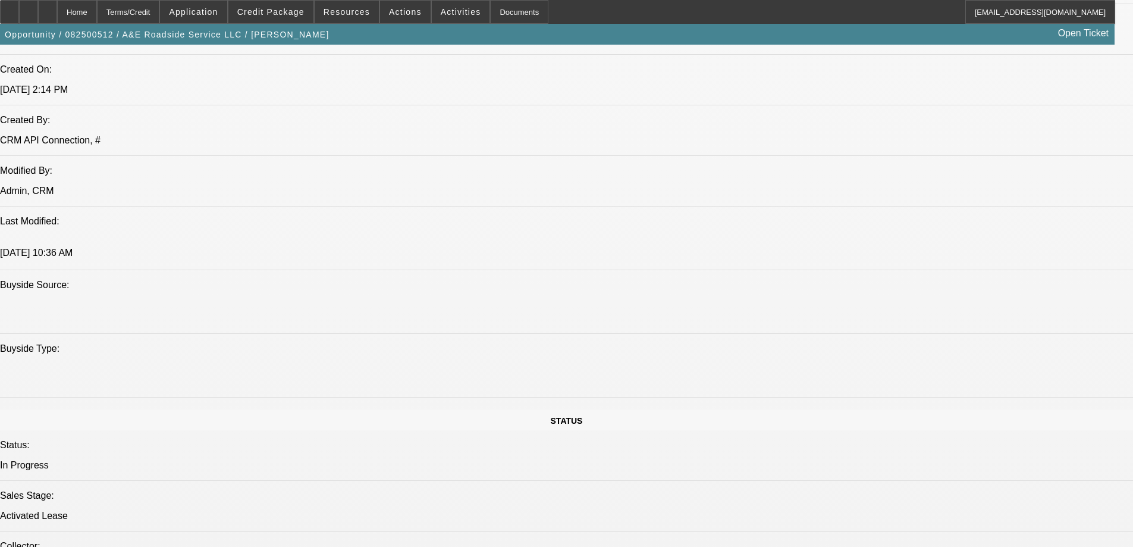
select select "0"
select select "0.1"
select select "4"
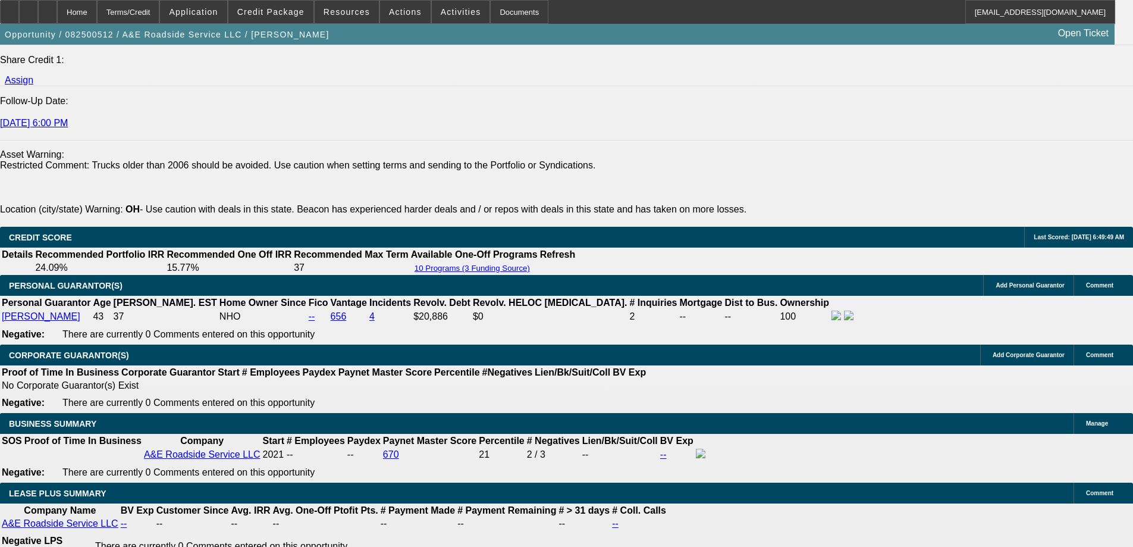
scroll to position [1725, 0]
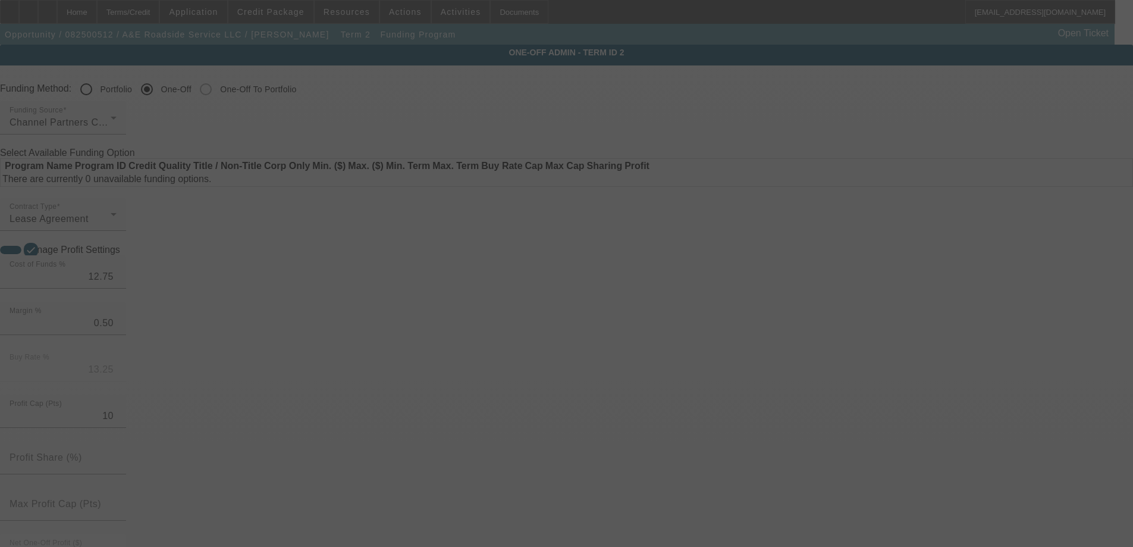
radio input "true"
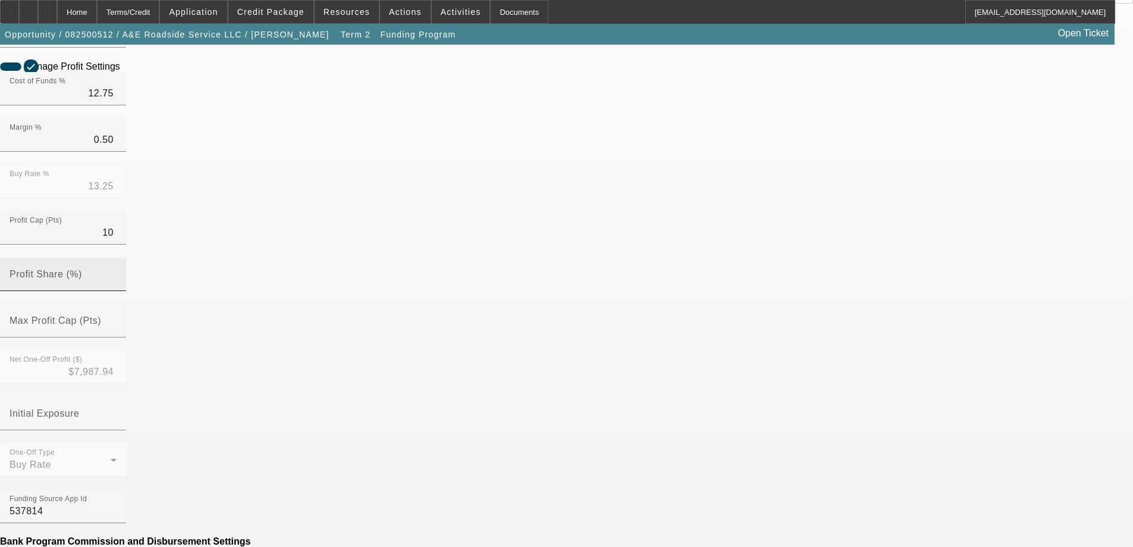
scroll to position [357, 0]
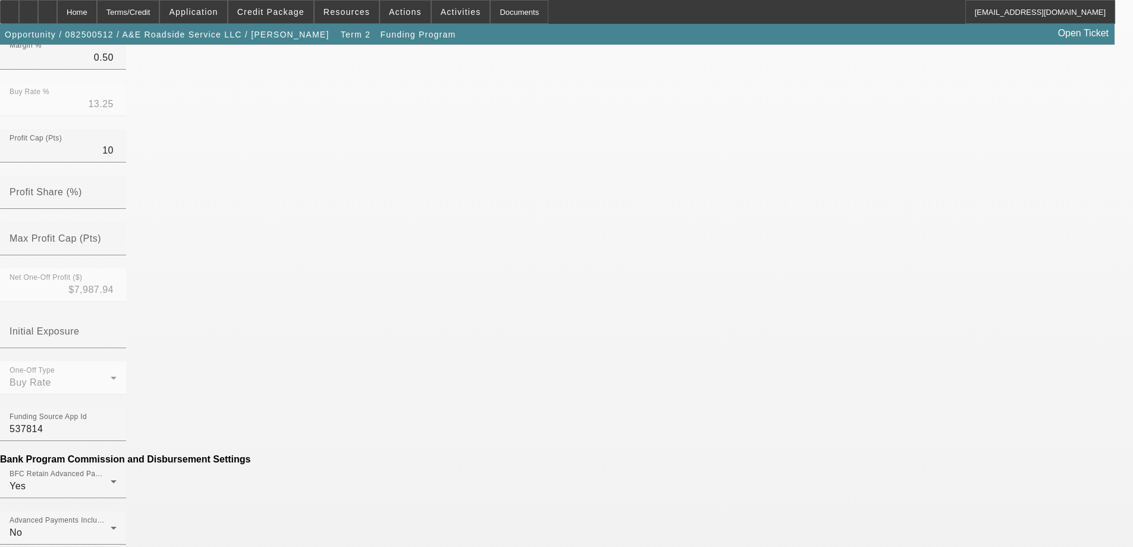
click at [461, 370] on mat-option "No" at bounding box center [480, 369] width 156 height 29
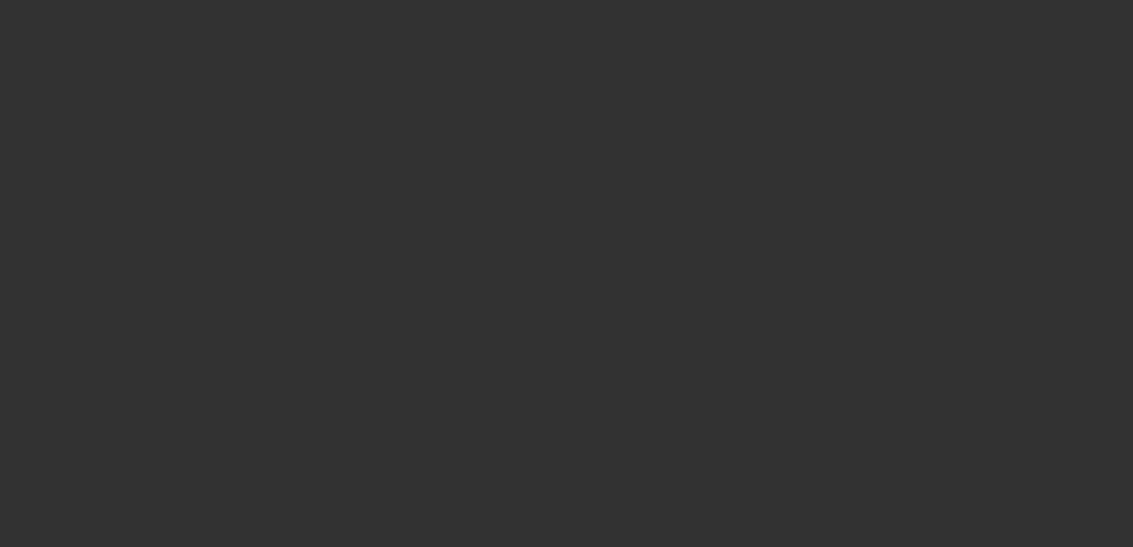
radio input "true"
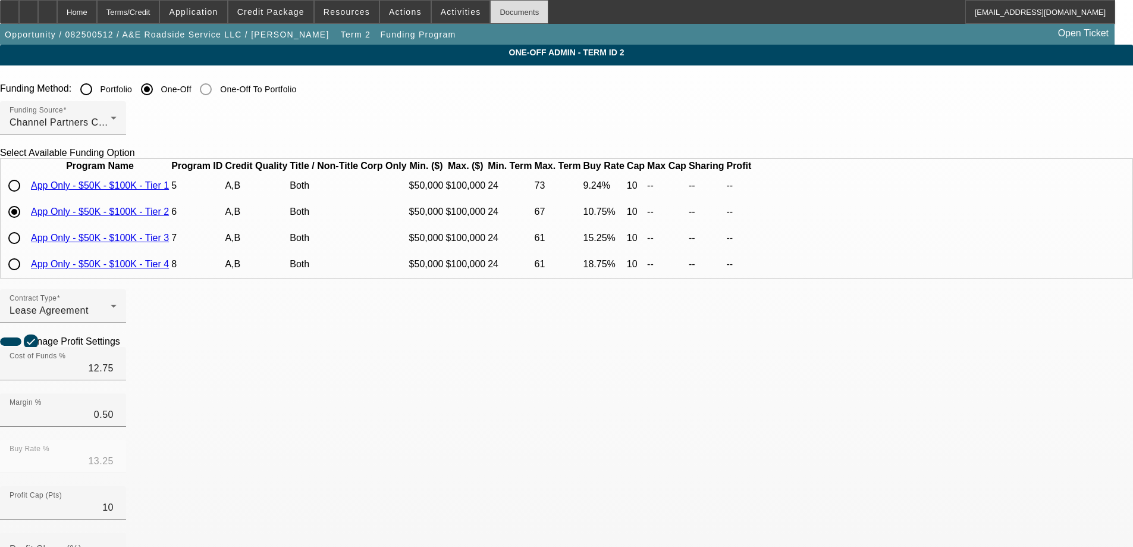
click at [505, 17] on div "Documents" at bounding box center [519, 12] width 58 height 24
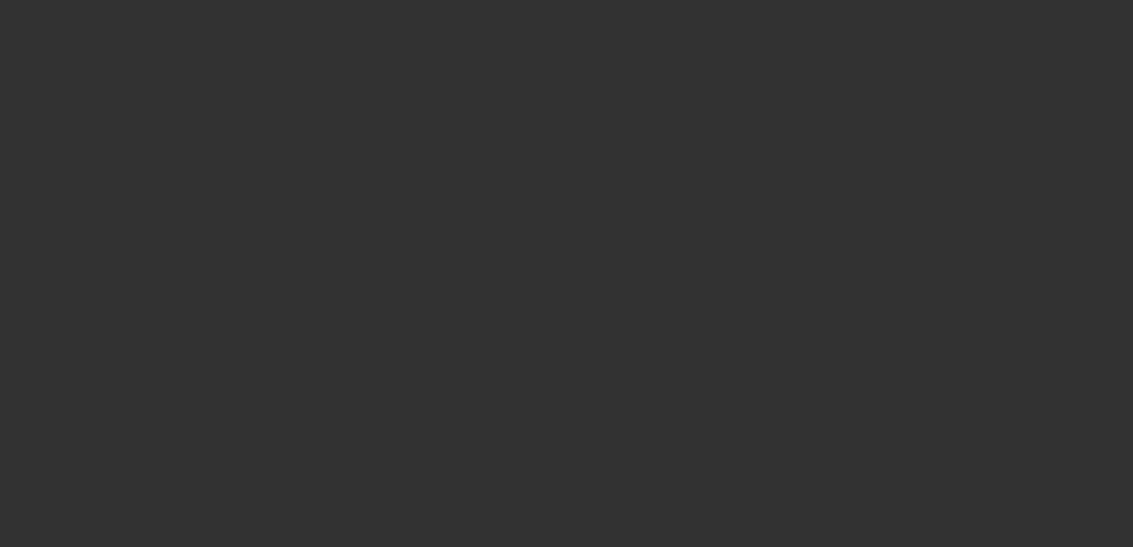
select select "4"
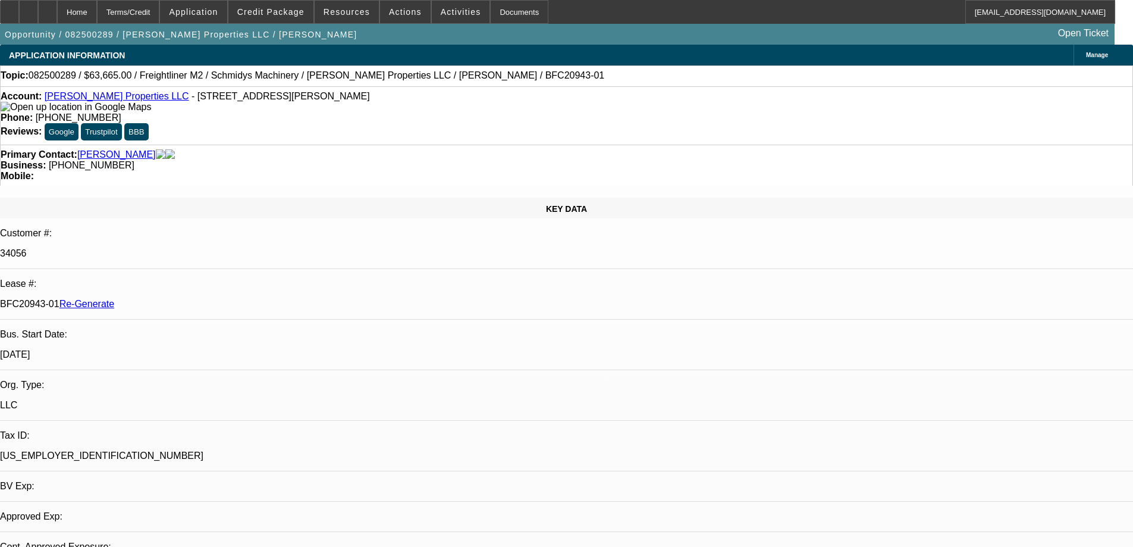
select select "0"
select select "1"
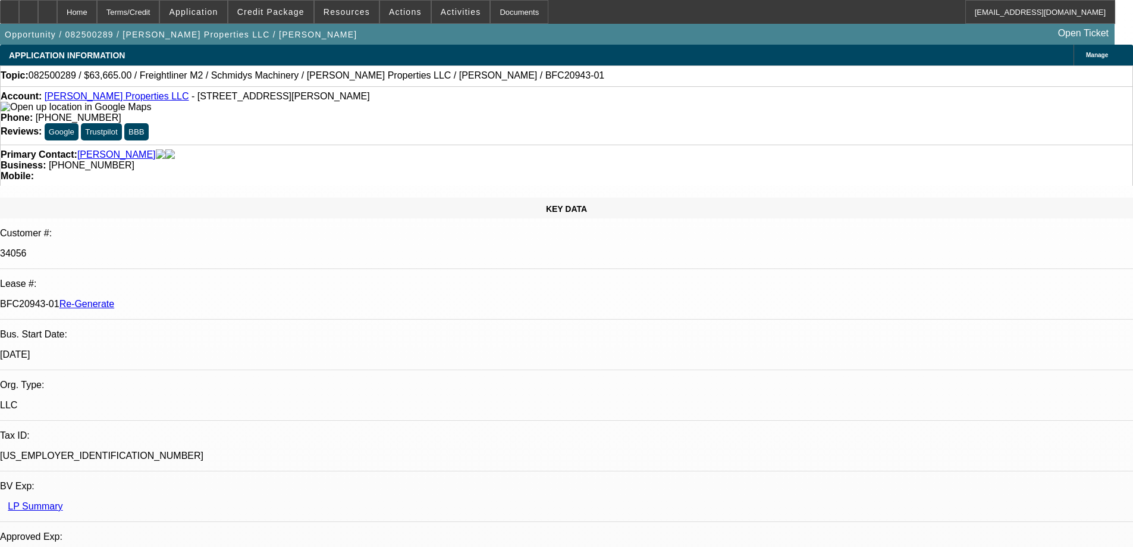
select select "6"
click at [329, 14] on span "Resources" at bounding box center [347, 12] width 46 height 10
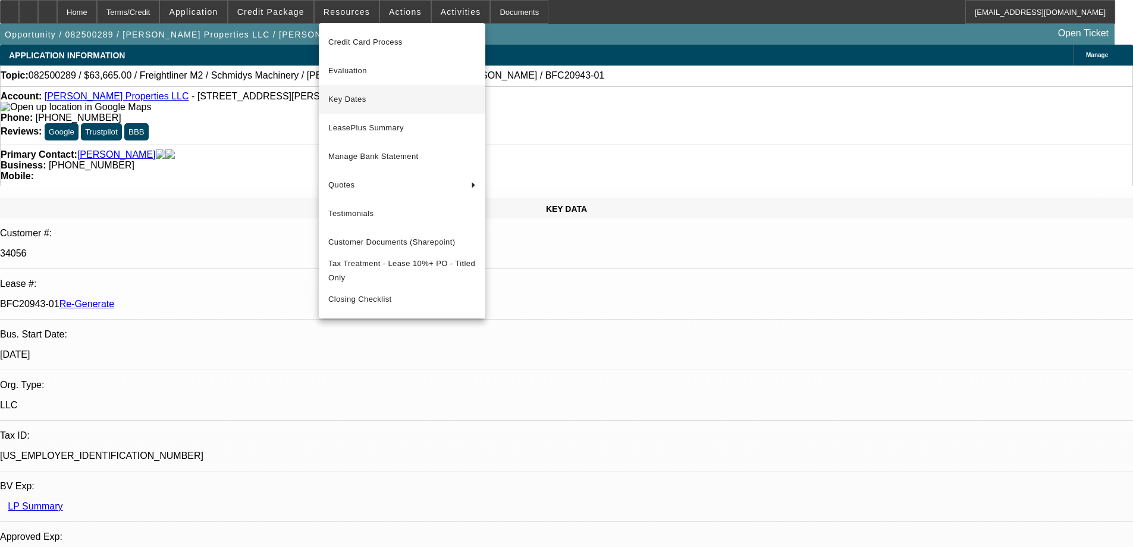
click at [343, 99] on span "Key Dates" at bounding box center [401, 99] width 147 height 14
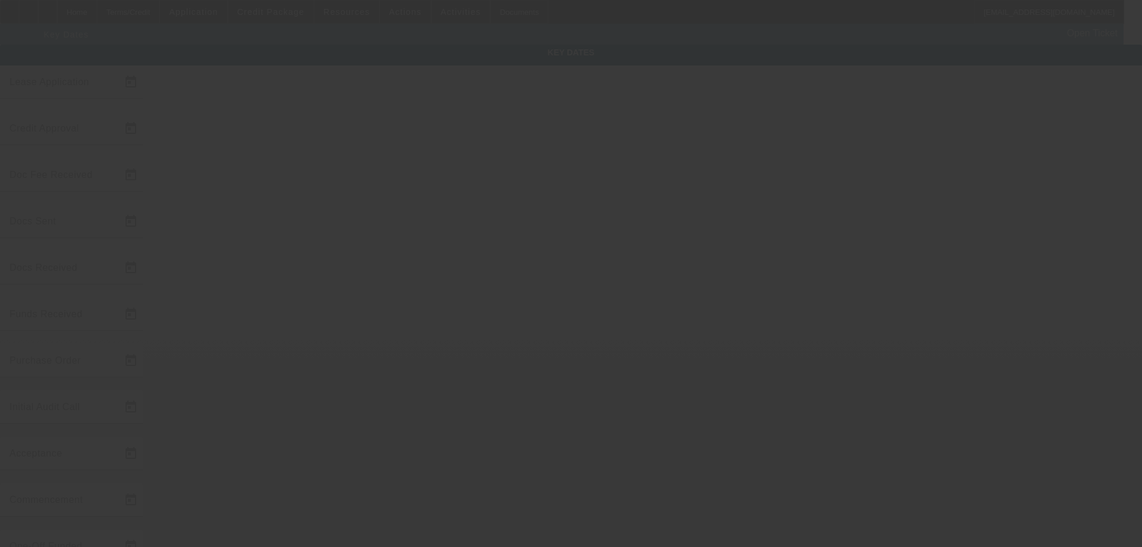
type input "[DATE]"
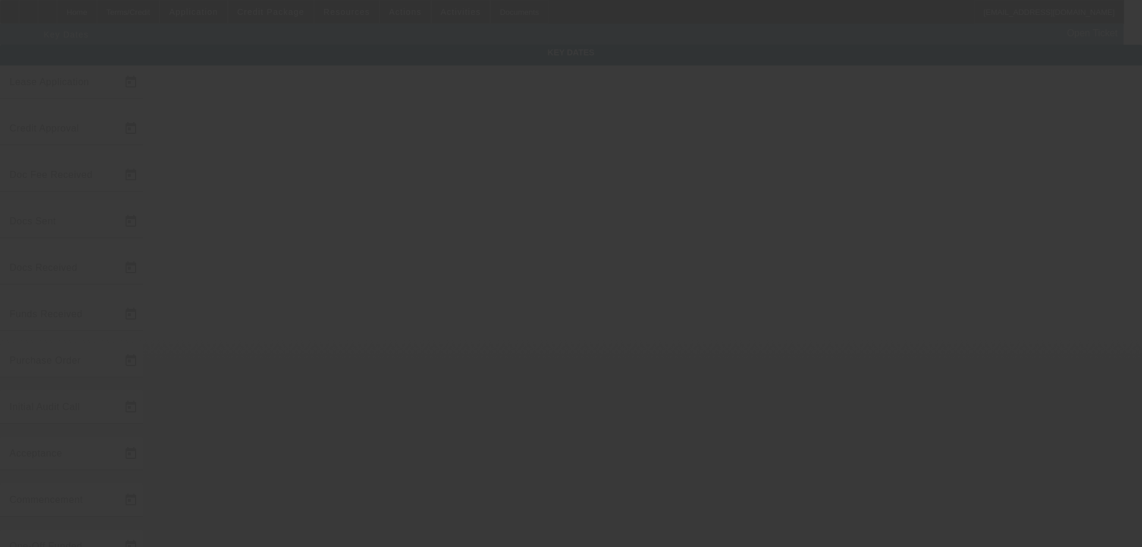
type input "[DATE]"
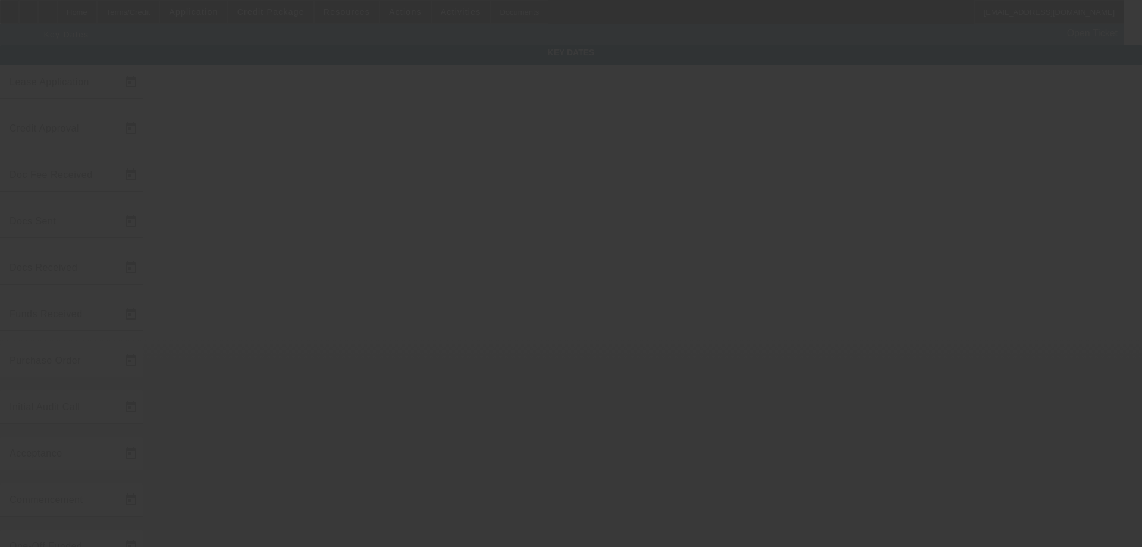
type input "[DATE]"
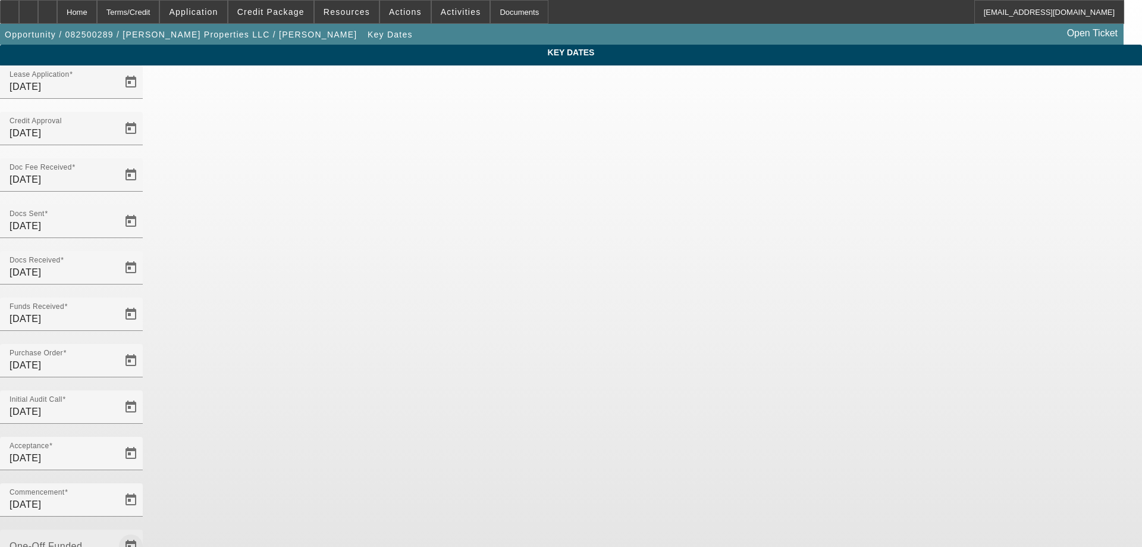
click at [145, 532] on span "Open calendar" at bounding box center [131, 546] width 29 height 29
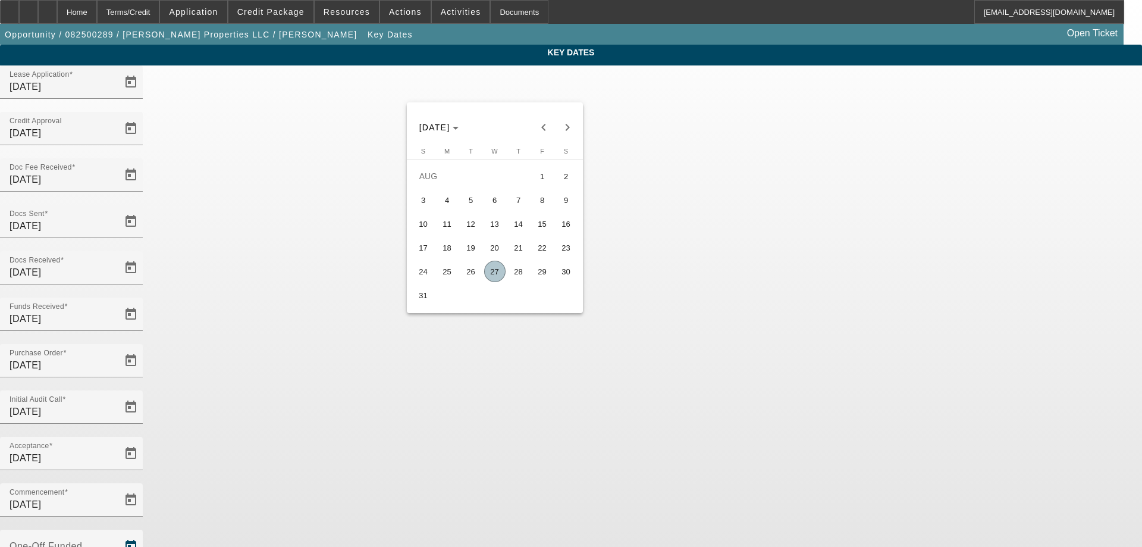
click at [501, 280] on span "27" at bounding box center [494, 270] width 21 height 21
type input "[DATE]"
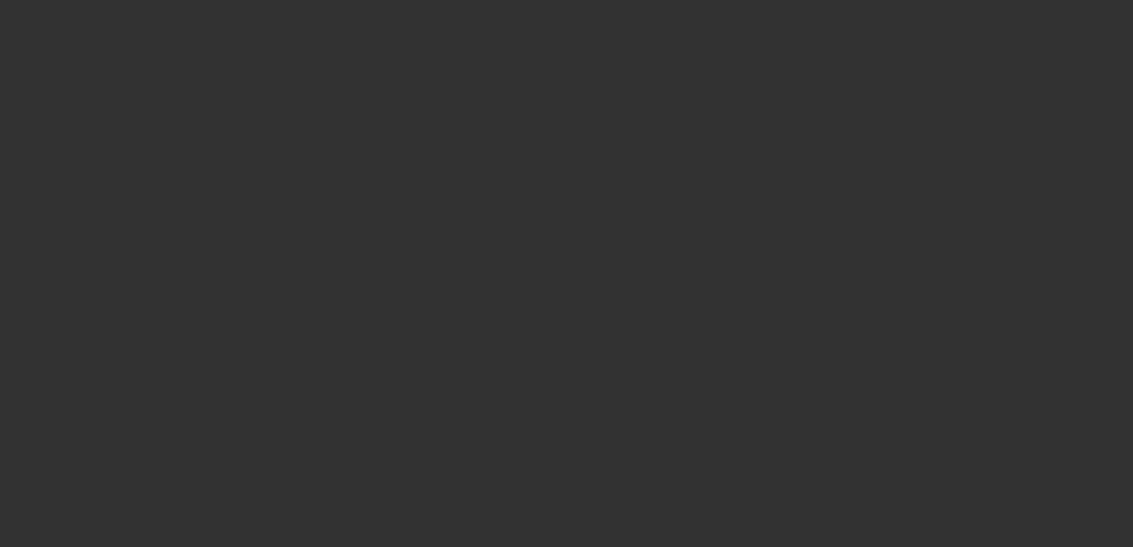
select select "4"
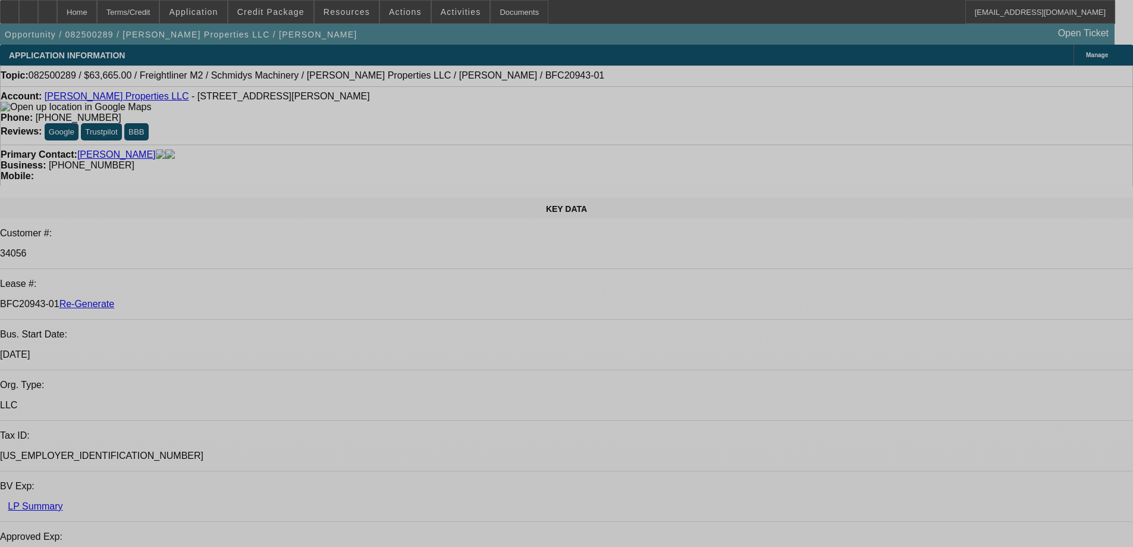
select select "0"
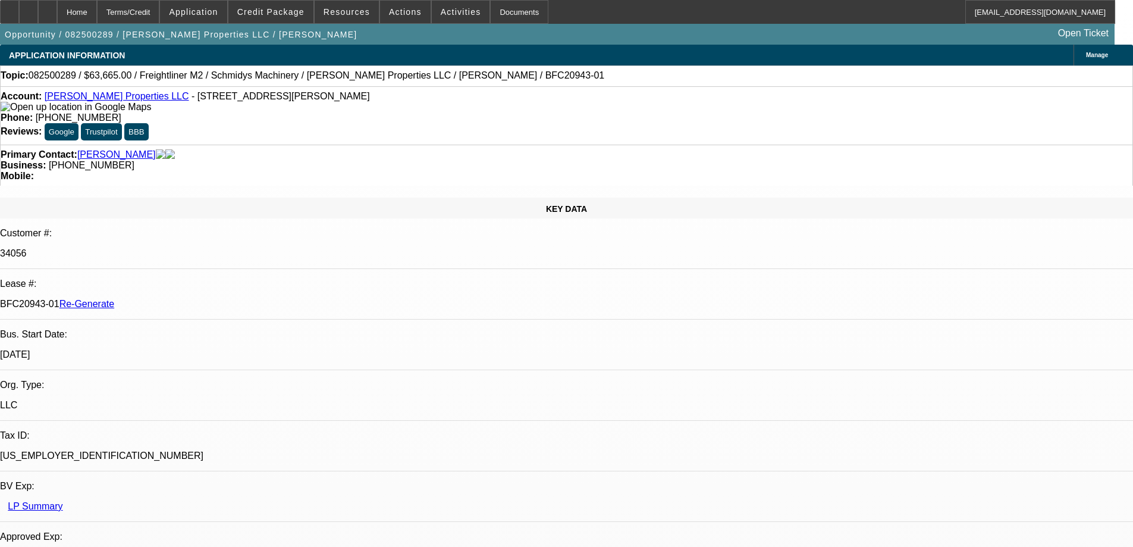
select select "0"
select select "6"
click at [392, 11] on span "Actions" at bounding box center [405, 12] width 33 height 10
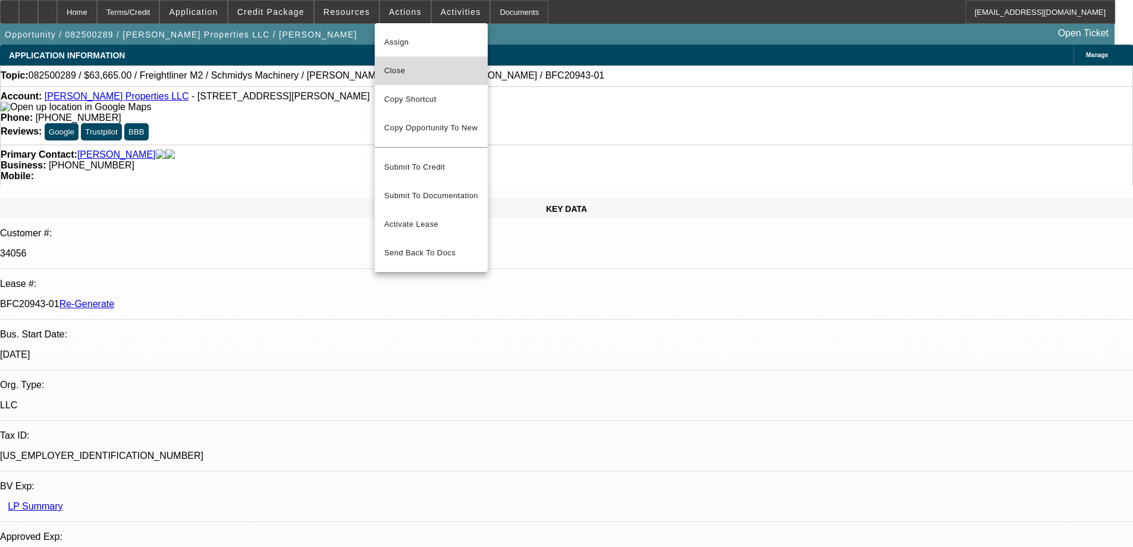
click at [401, 74] on span "Close" at bounding box center [431, 71] width 94 height 14
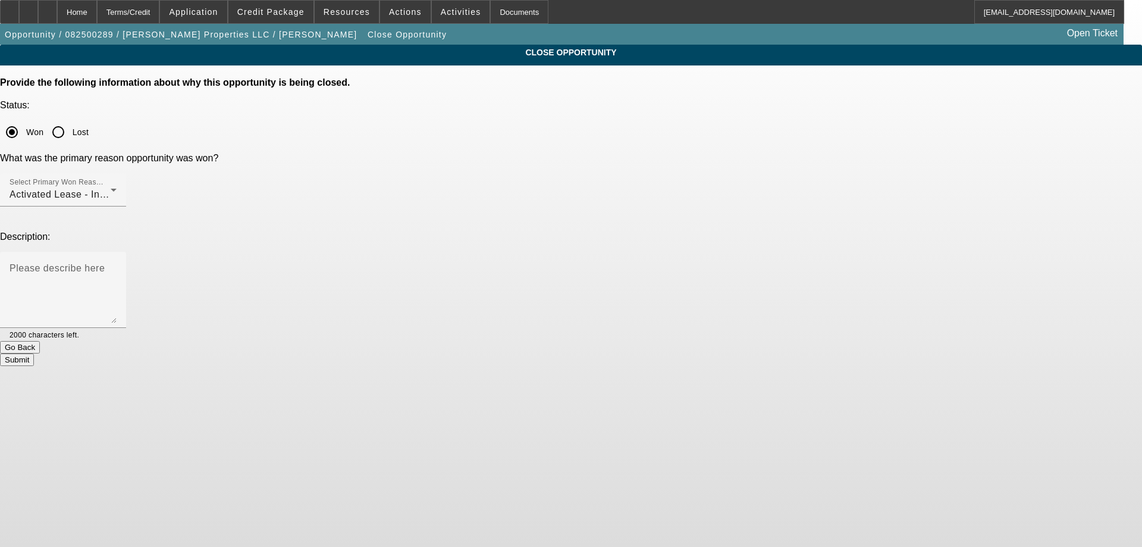
click at [34, 353] on button "Submit" at bounding box center [17, 359] width 34 height 12
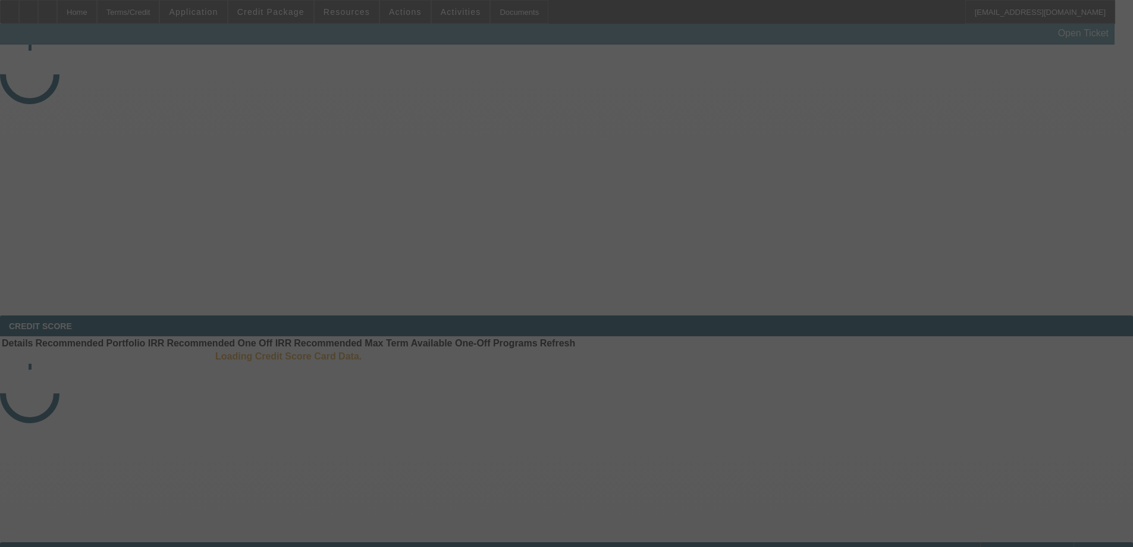
select select "4"
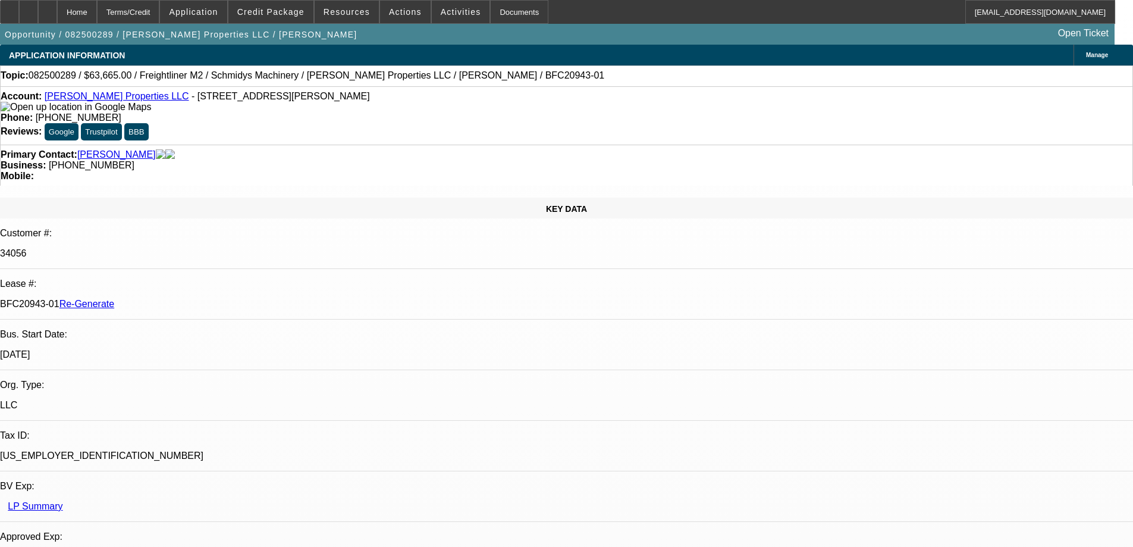
select select "0"
select select "6"
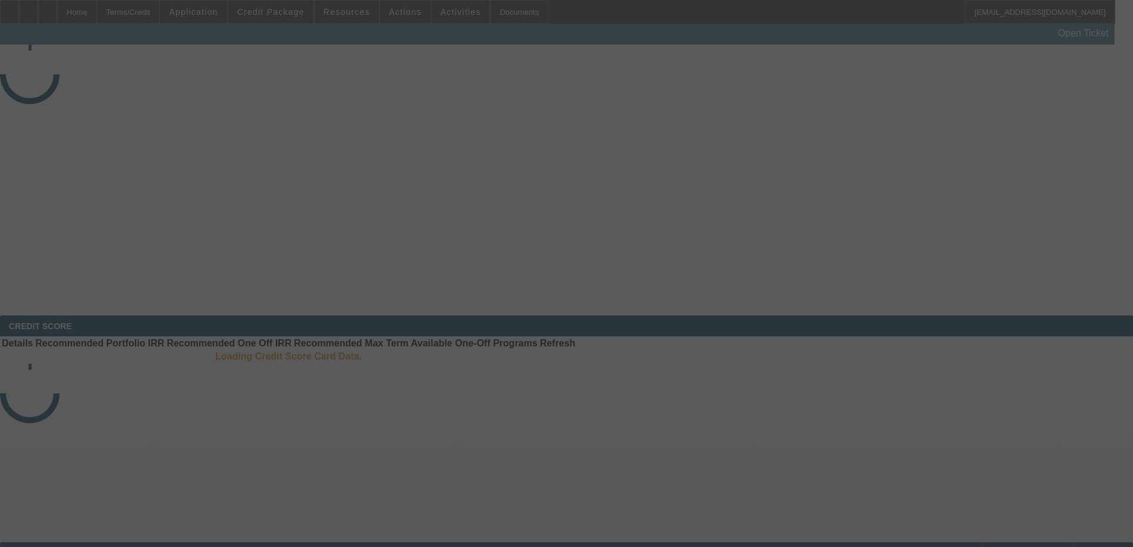
select select "4"
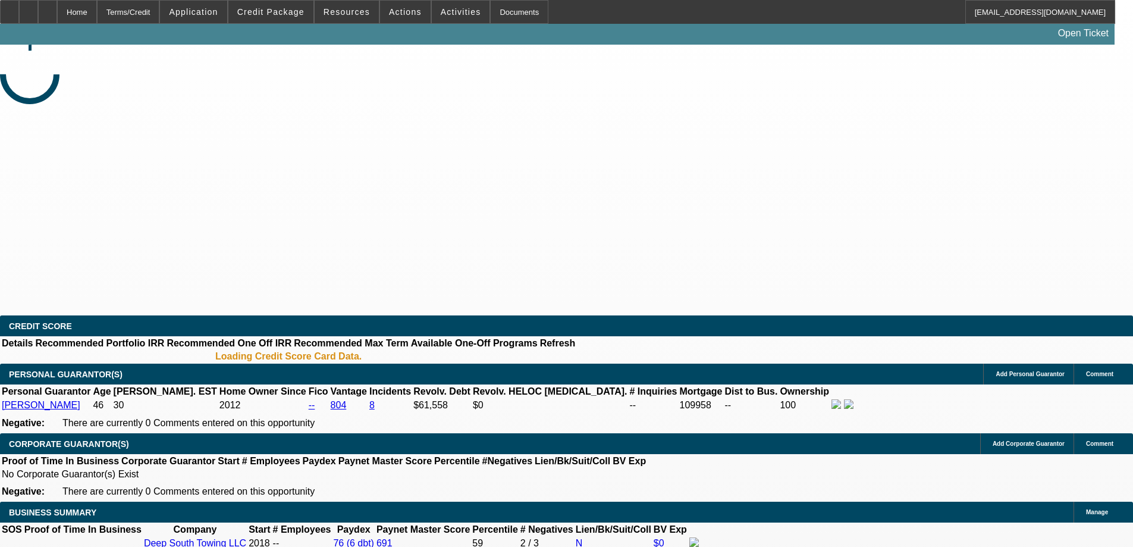
select select "0"
select select "2"
select select "0"
select select "1"
select select "6"
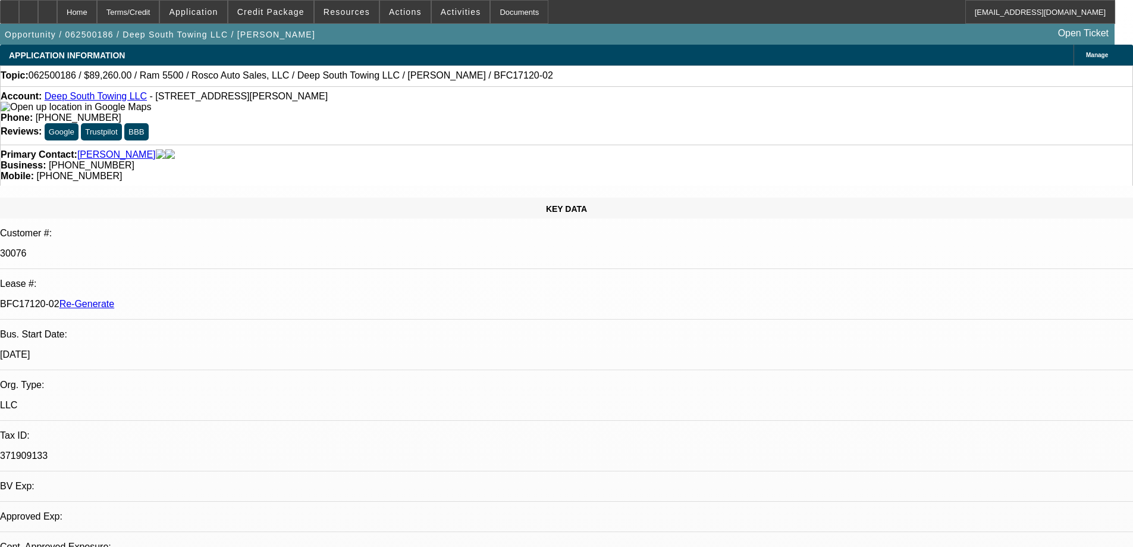
select select "2"
click at [353, 14] on span "Resources" at bounding box center [347, 12] width 46 height 10
click at [345, 14] on div at bounding box center [566, 273] width 1133 height 547
click at [345, 14] on span "Resources" at bounding box center [347, 12] width 46 height 10
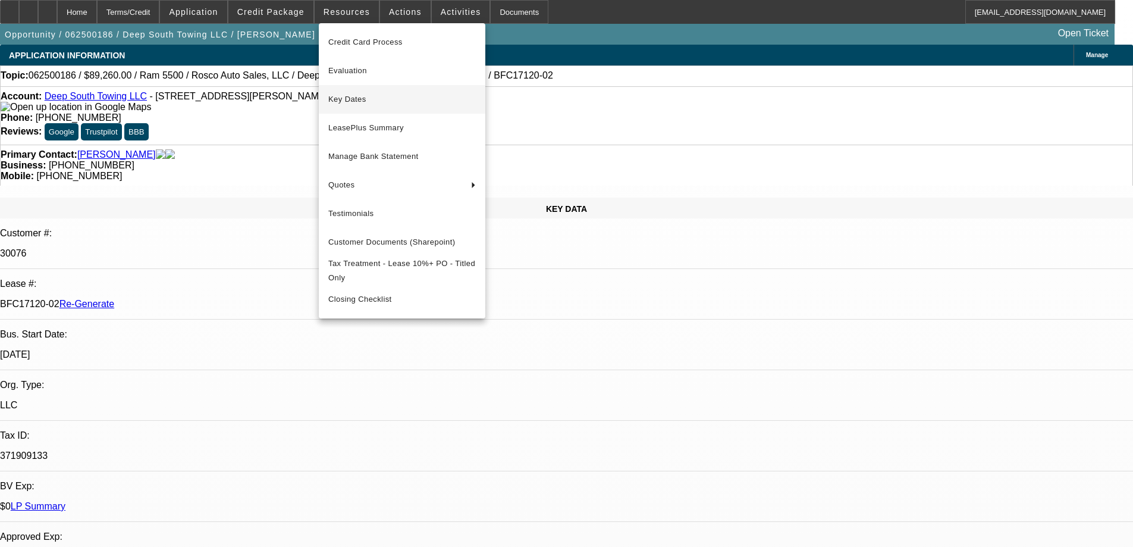
click at [348, 101] on span "Key Dates" at bounding box center [401, 99] width 147 height 14
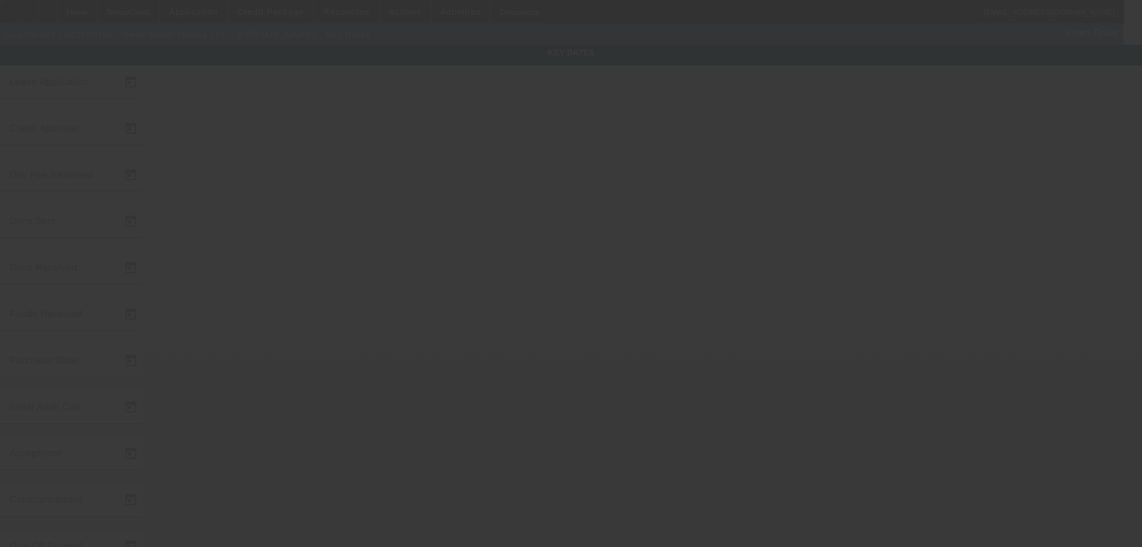
type input "6/9/2025"
type input "8/19/2025"
type input "8/20/2025"
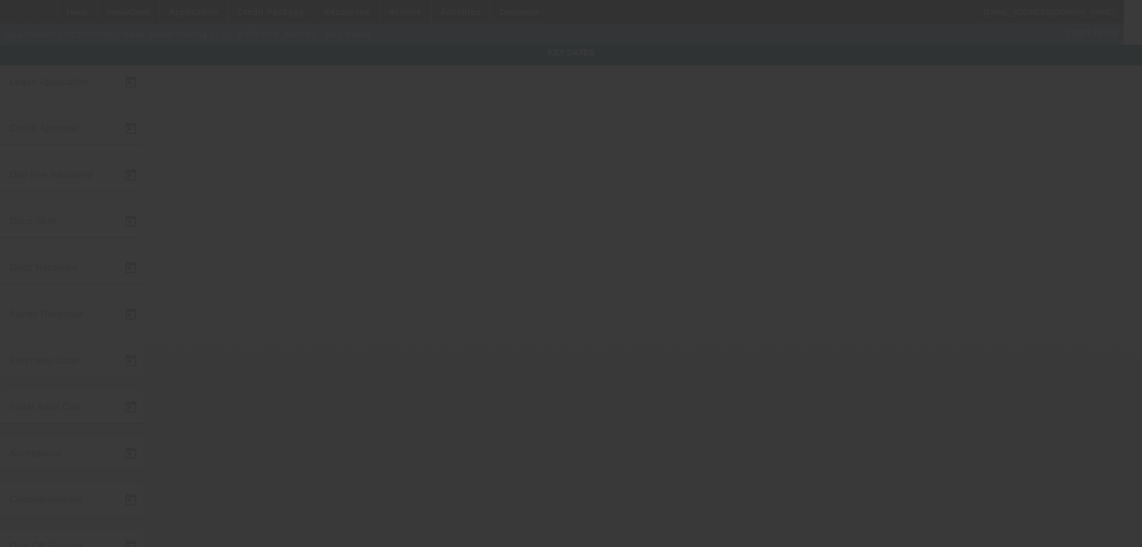
type input "8/20/2025"
type input "8/22/2025"
type input "9/1/2025"
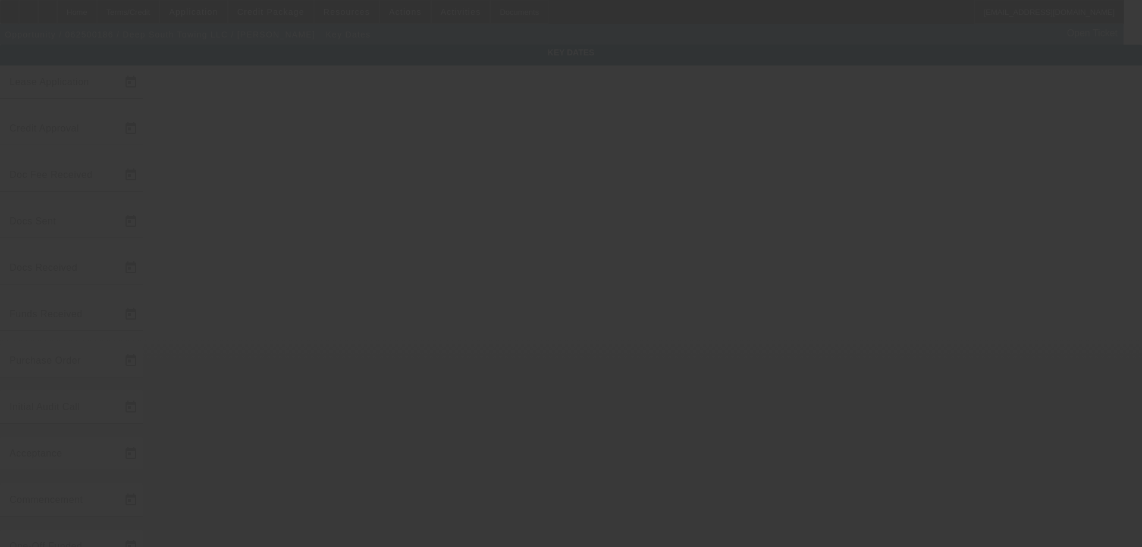
type input "10/1/2025"
type input "8/25/2025"
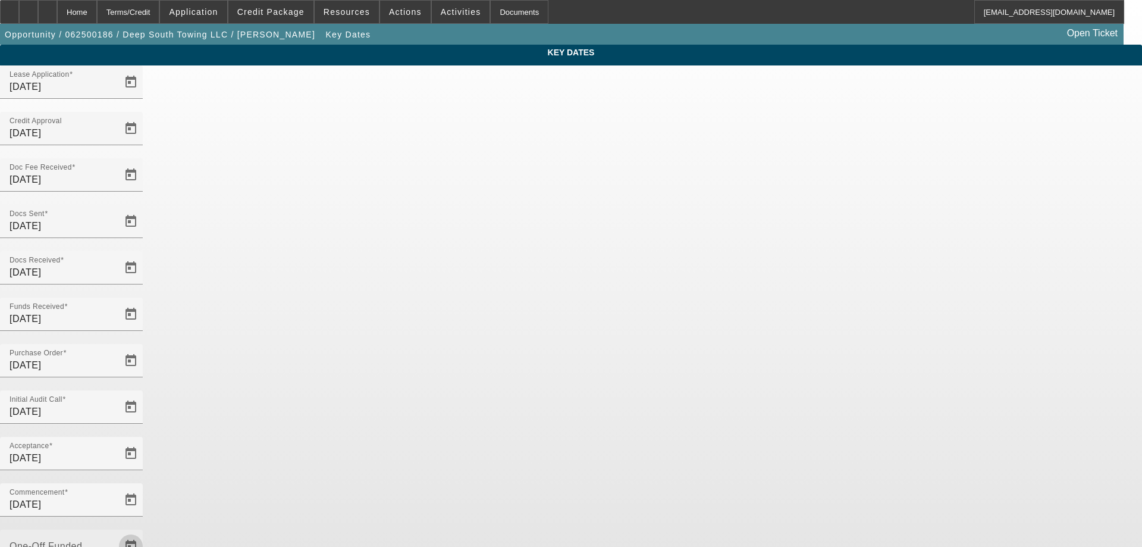
click at [145, 532] on span "Open calendar" at bounding box center [131, 546] width 29 height 29
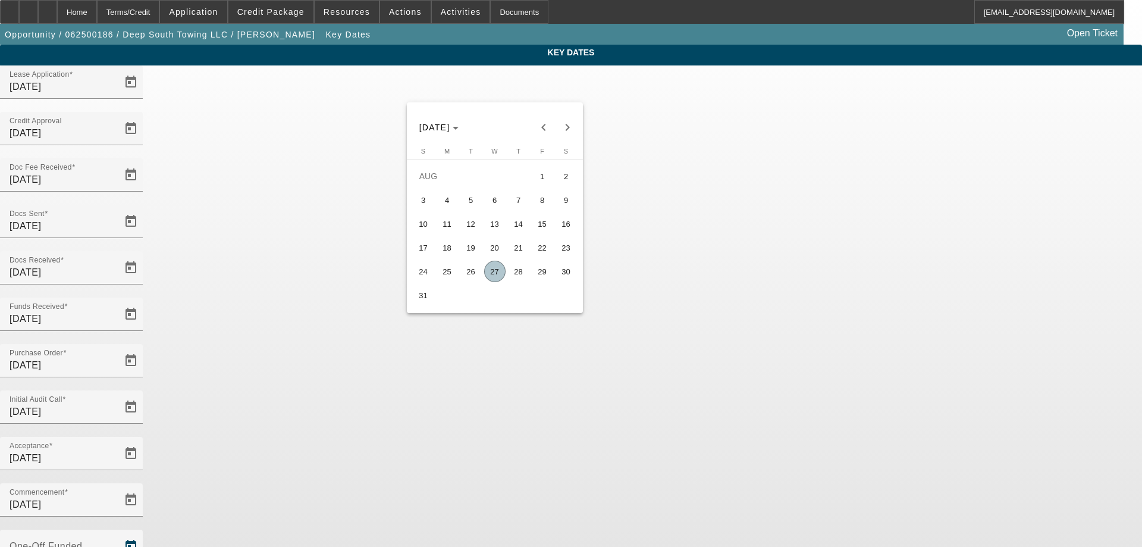
click at [492, 272] on span "27" at bounding box center [494, 270] width 21 height 21
type input "8/27/2025"
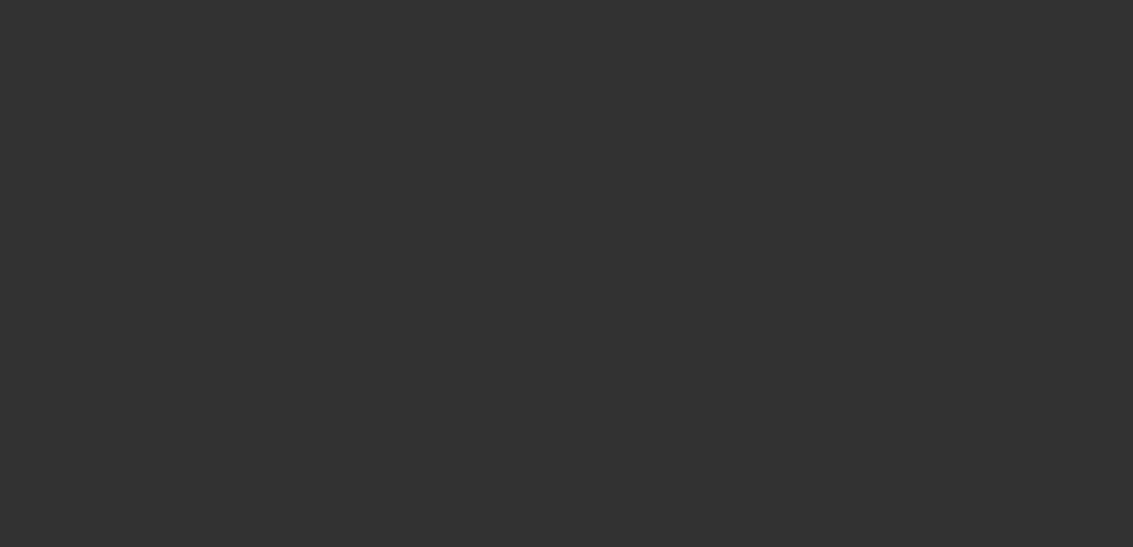
select select "4"
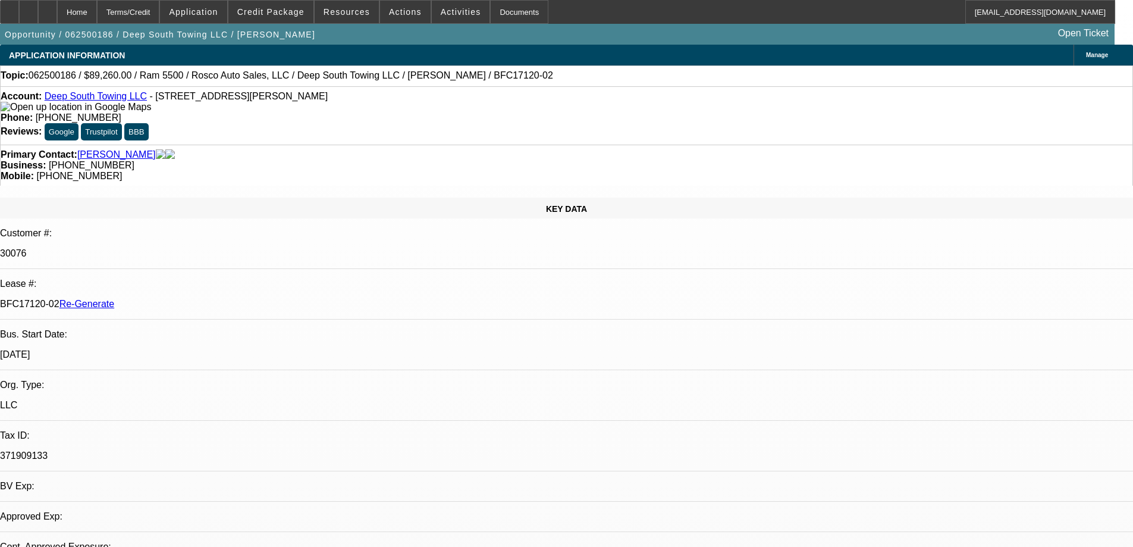
select select "0"
select select "2"
select select "0"
select select "6"
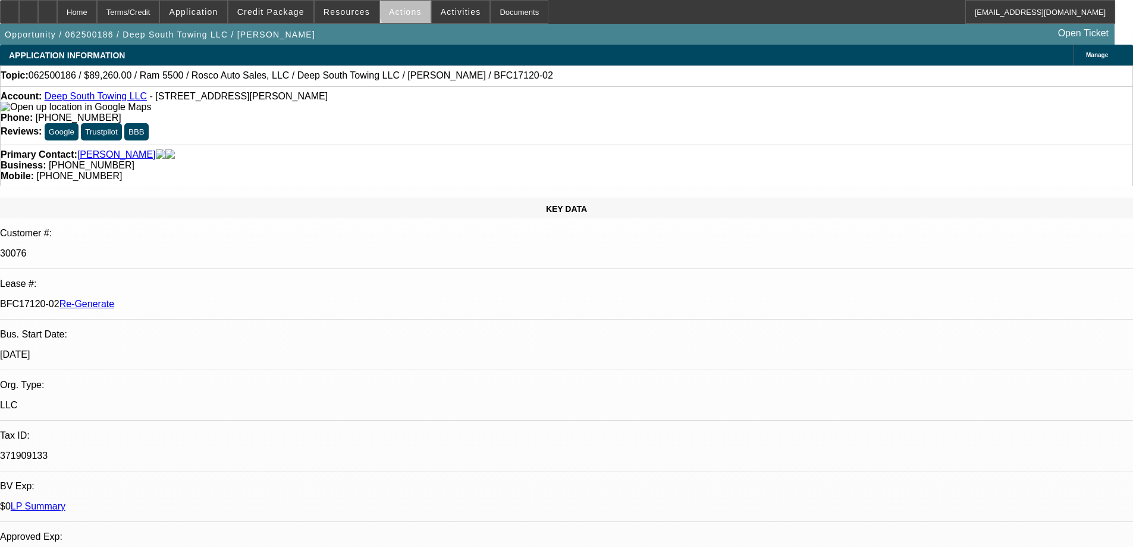
click at [404, 10] on span "Actions" at bounding box center [405, 12] width 33 height 10
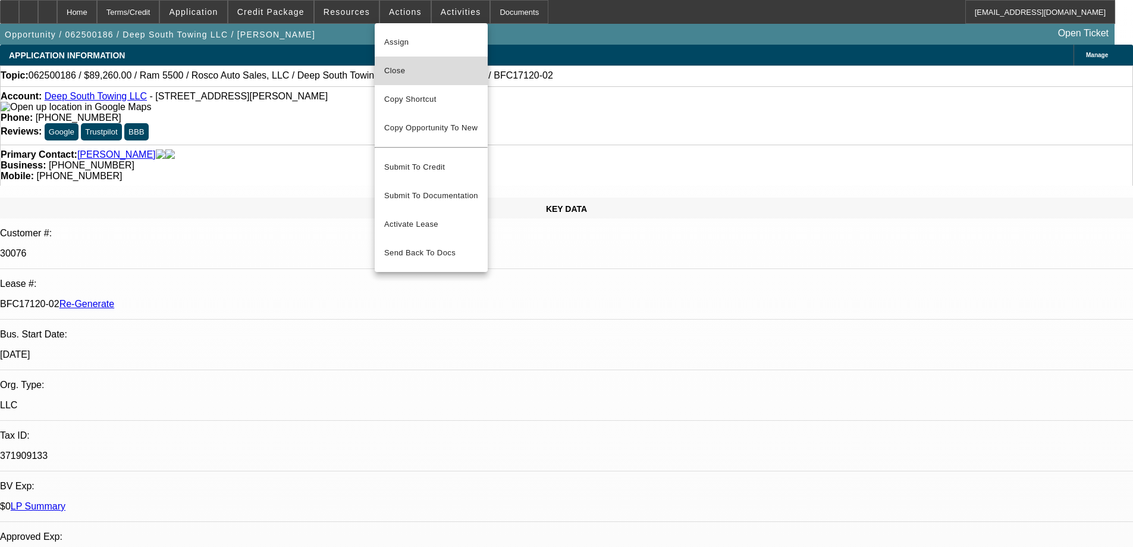
click at [394, 79] on button "Close" at bounding box center [431, 70] width 113 height 29
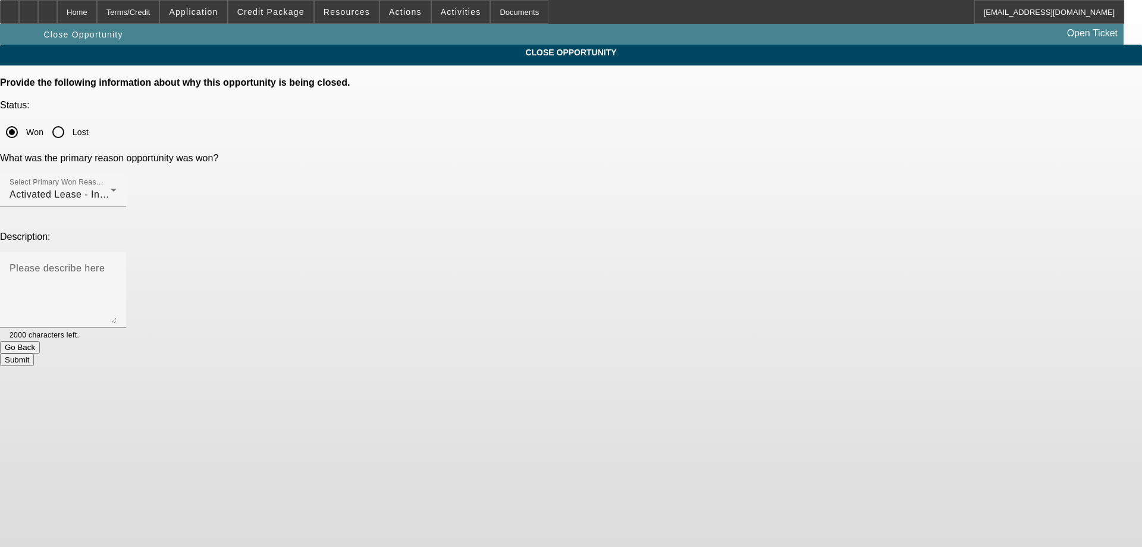
click at [34, 353] on button "Submit" at bounding box center [17, 359] width 34 height 12
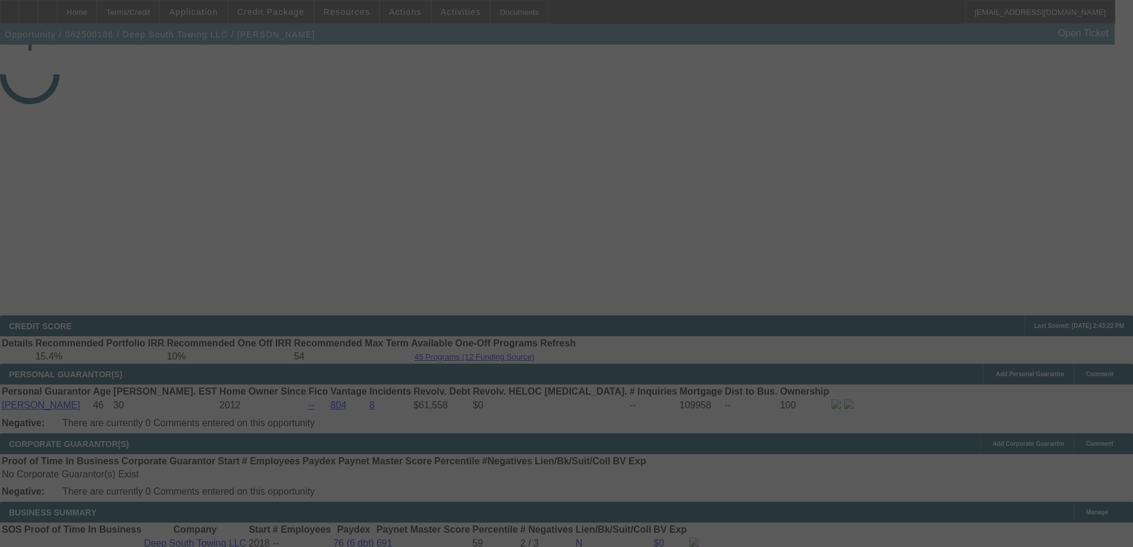
select select "4"
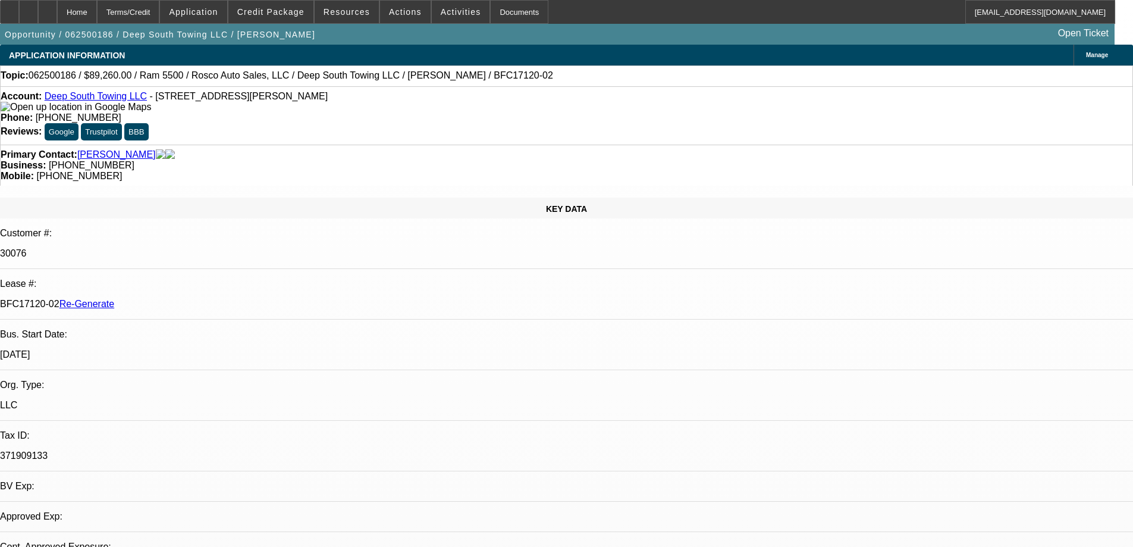
select select "0"
select select "2"
select select "0"
select select "1"
select select "2"
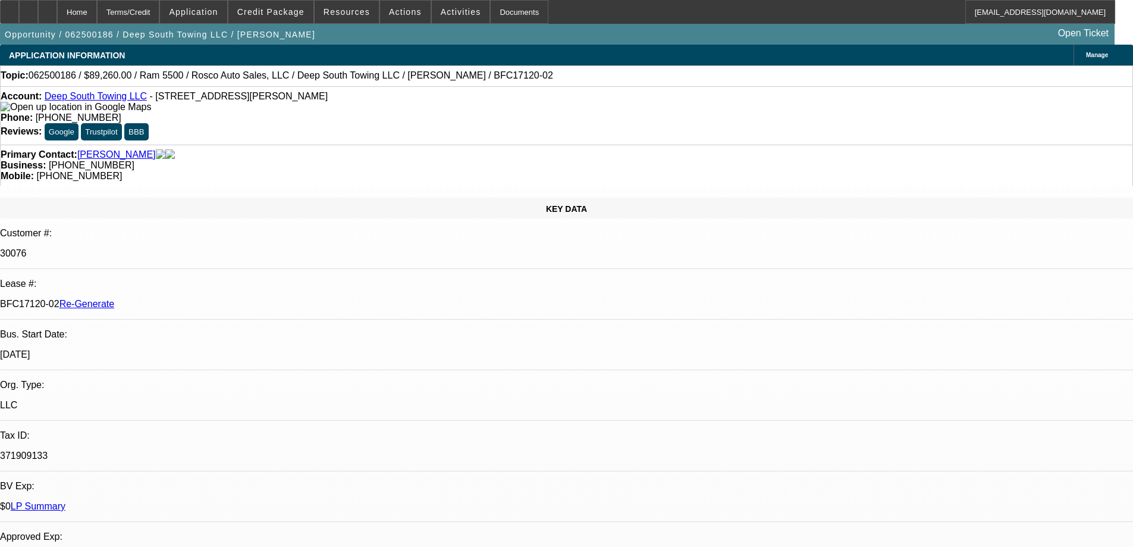
select select "6"
